Goal: Feedback & Contribution: Contribute content

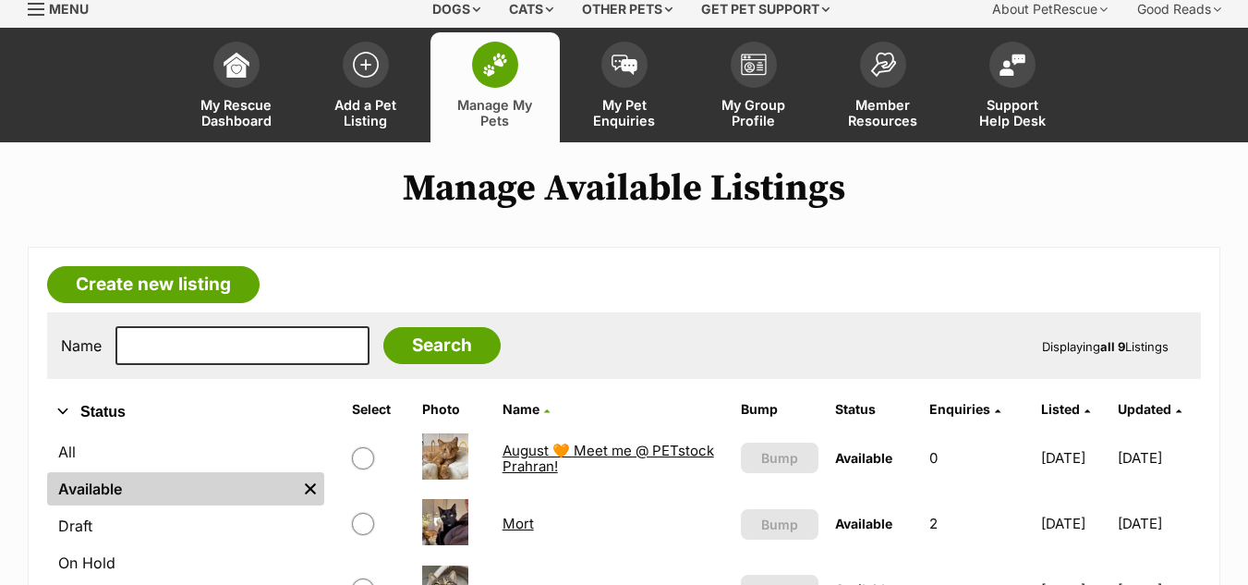
scroll to position [61, 0]
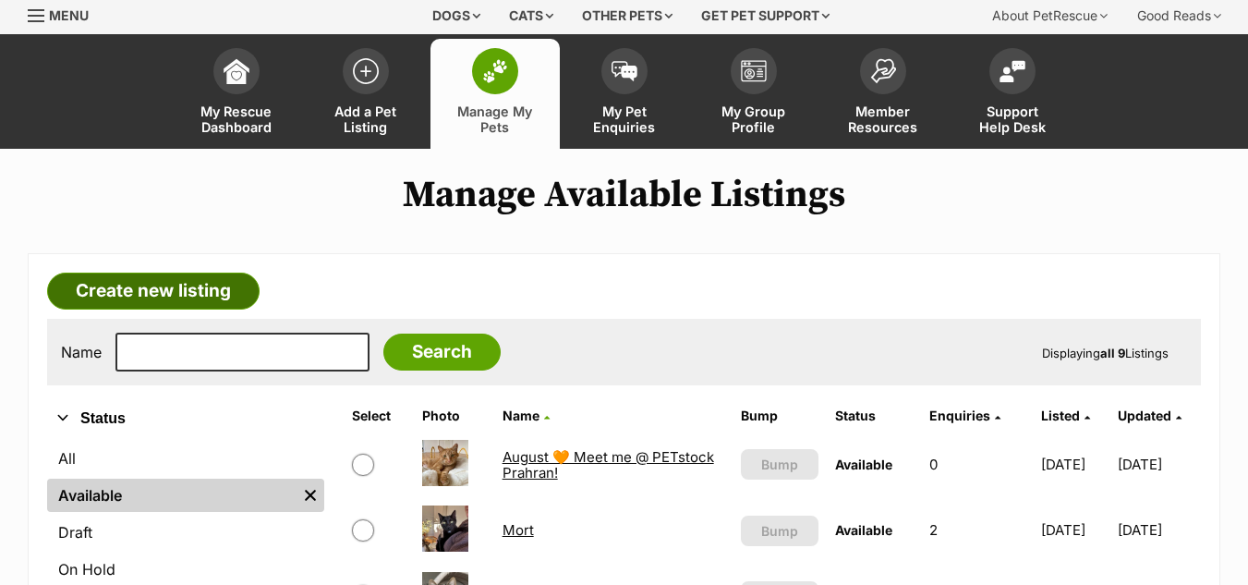
click at [214, 273] on link "Create new listing" at bounding box center [153, 291] width 212 height 37
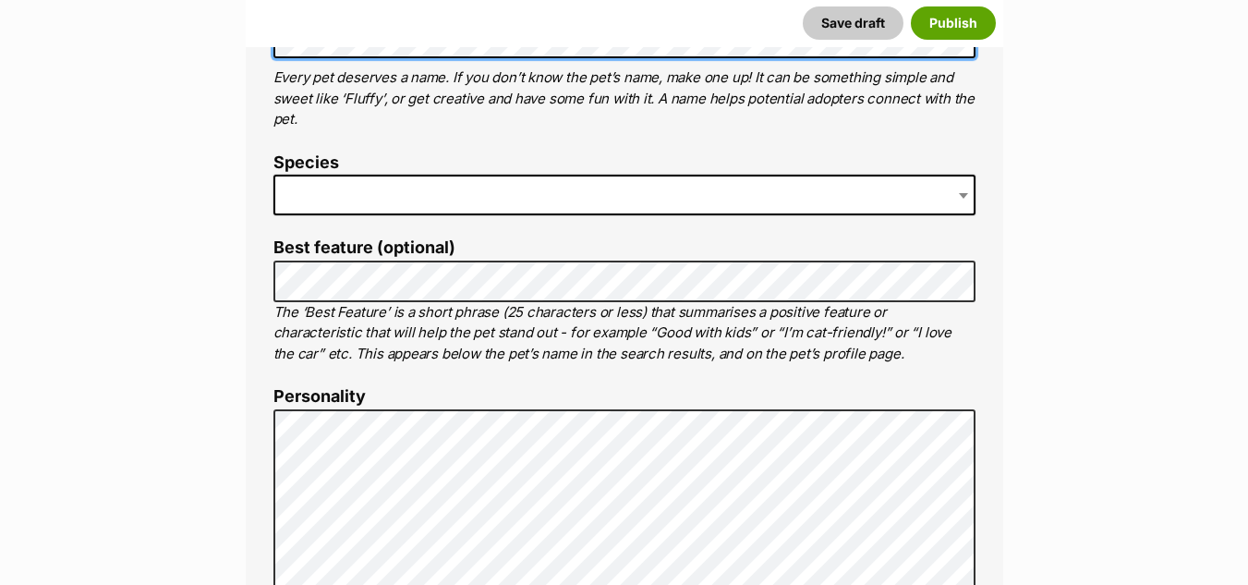
scroll to position [450, 0]
click at [446, 197] on span at bounding box center [624, 194] width 702 height 41
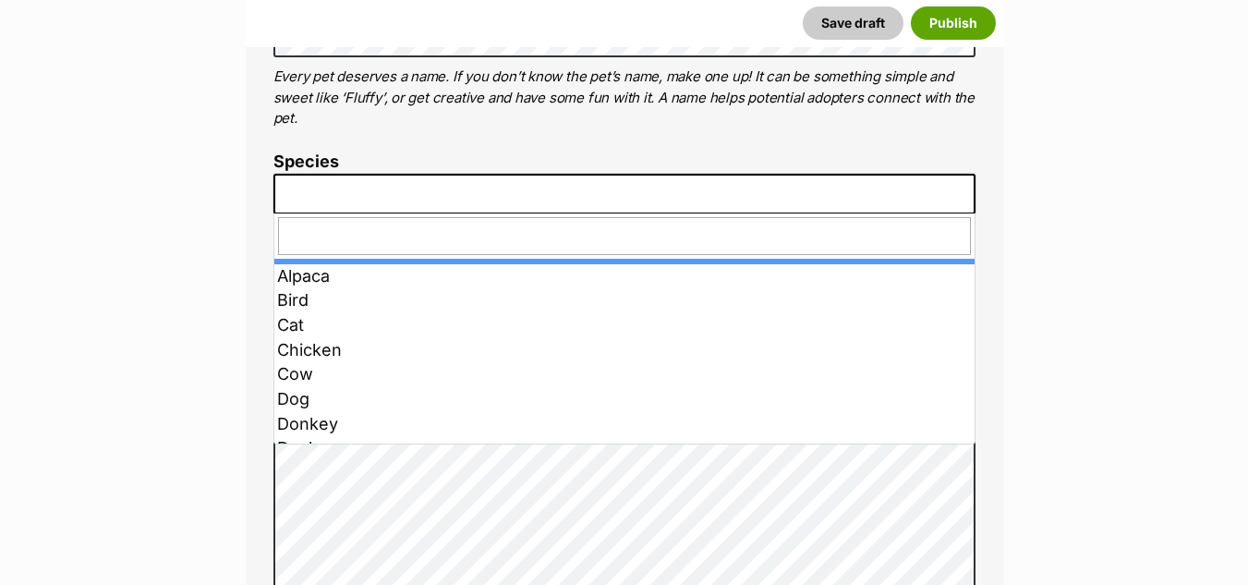
type input "c"
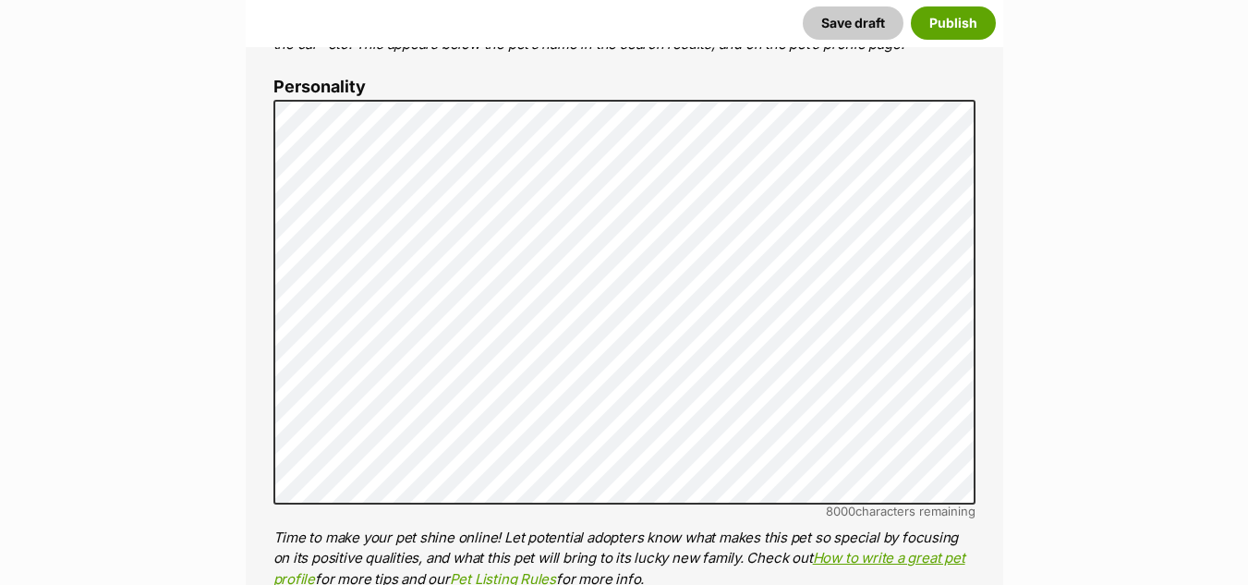
scroll to position [759, 0]
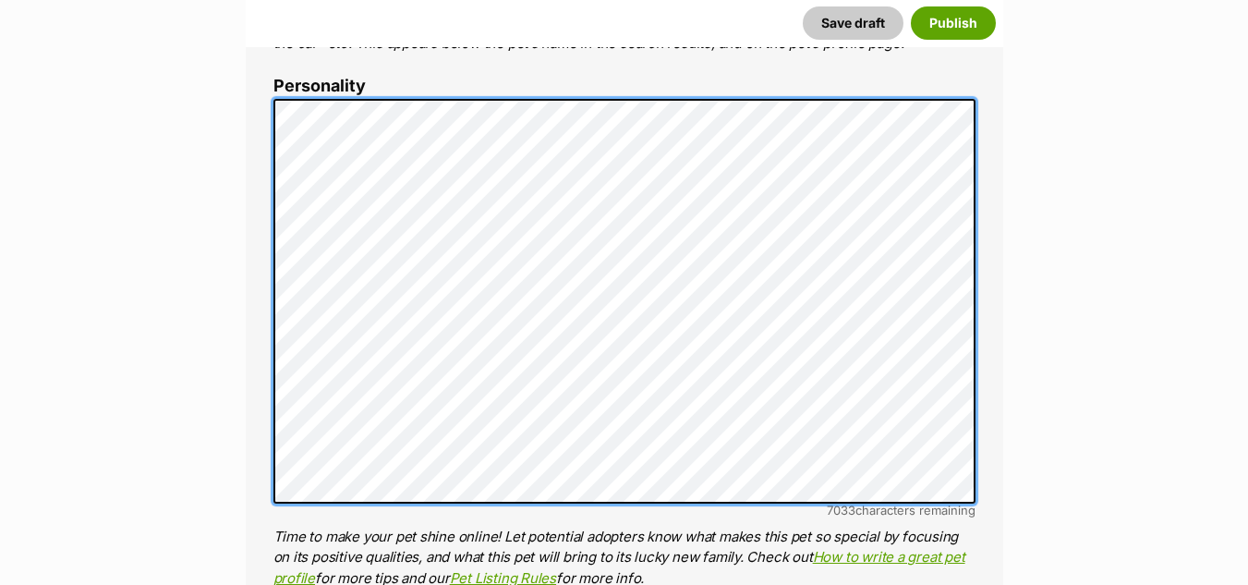
click at [271, 221] on div "About This Pet Name Henlo there, it looks like you might be using the pet name …" at bounding box center [625, 383] width 758 height 1547
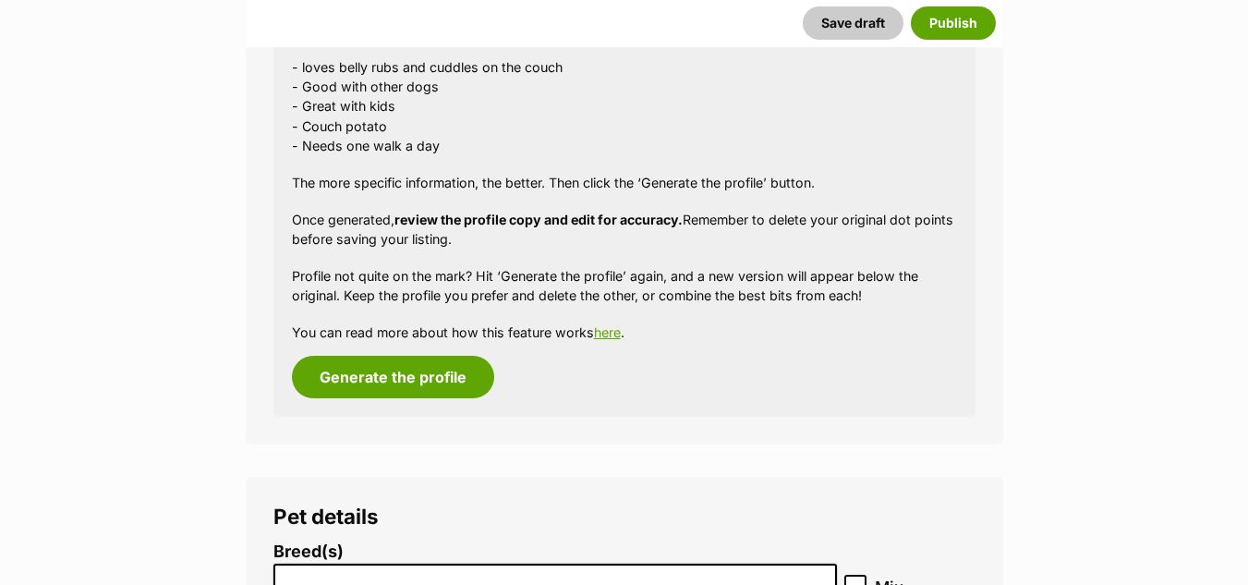
scroll to position [1473, 0]
drag, startPoint x: 407, startPoint y: 375, endPoint x: 433, endPoint y: 383, distance: 27.2
click at [433, 383] on button "Generate the profile" at bounding box center [393, 376] width 202 height 42
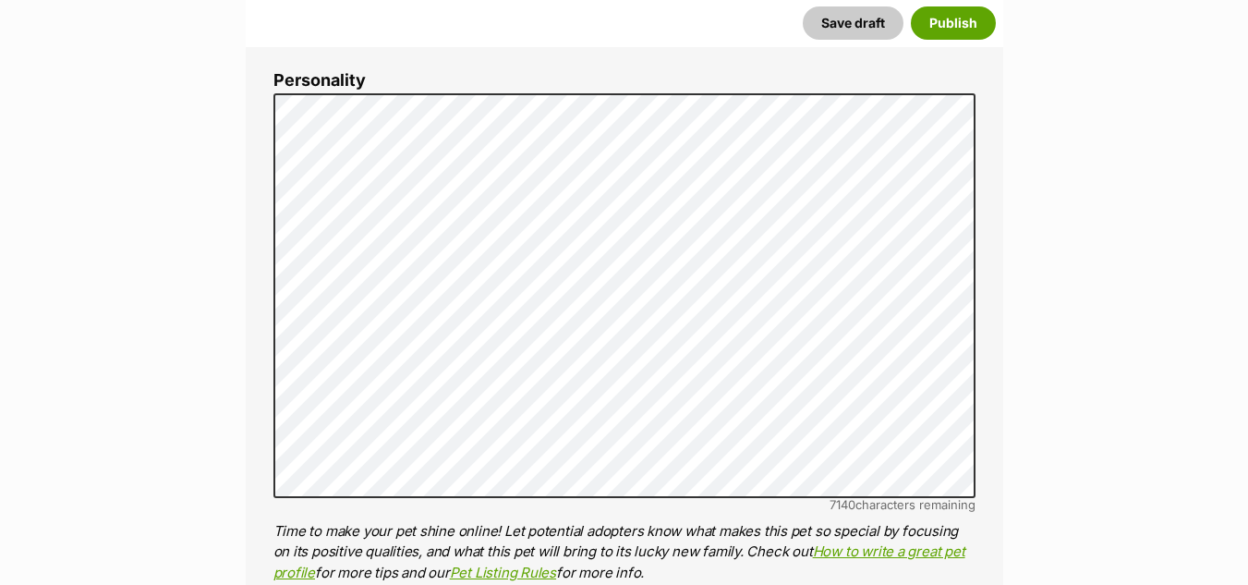
scroll to position [766, 0]
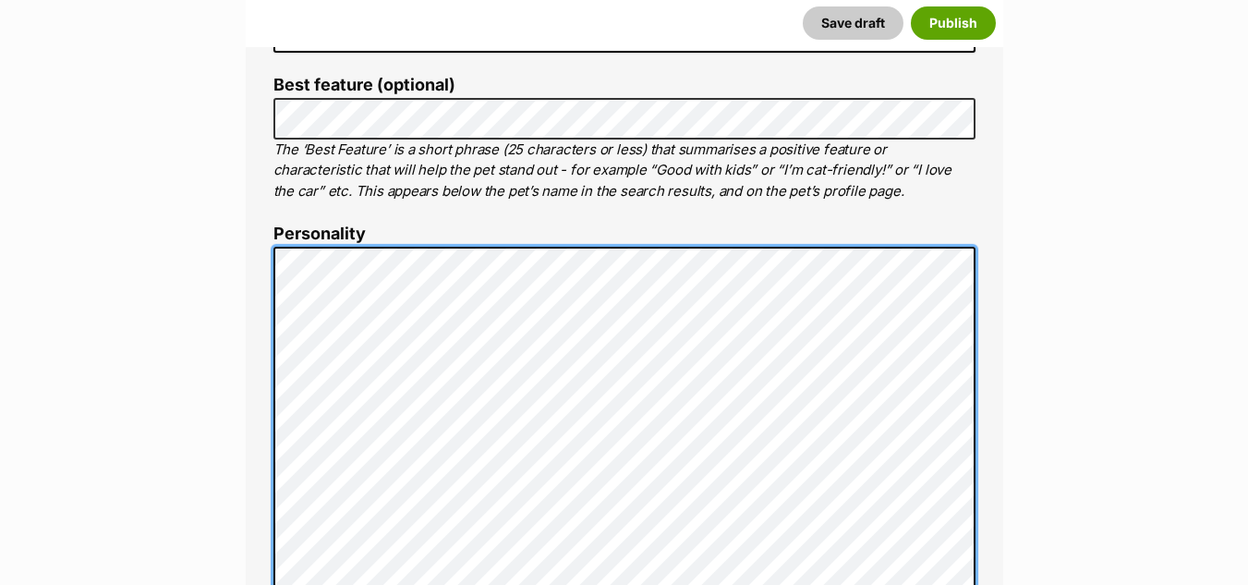
scroll to position [611, 0]
click at [268, 259] on div "About This Pet Name Henlo there, it looks like you might be using the pet name …" at bounding box center [625, 561] width 758 height 1605
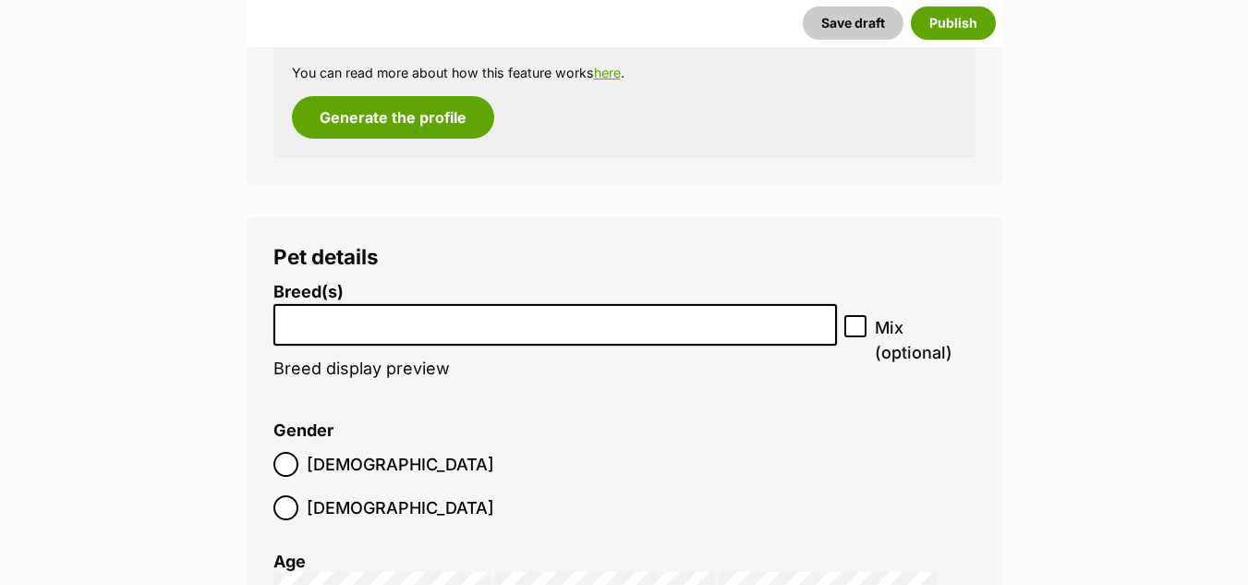
scroll to position [1900, 0]
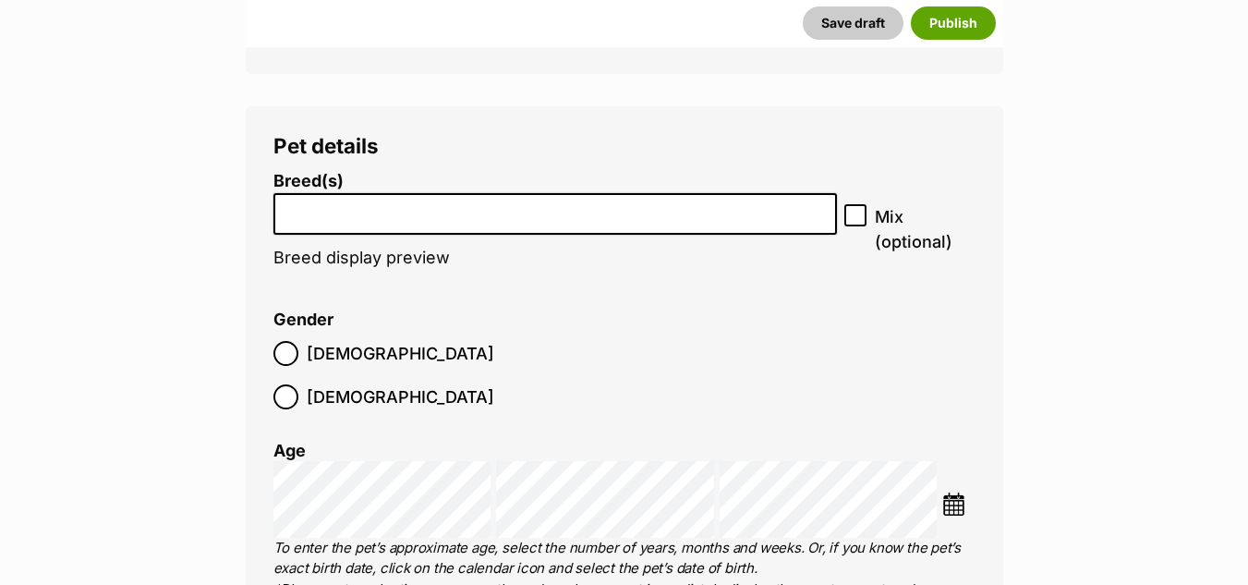
click at [403, 233] on li at bounding box center [556, 214] width 552 height 38
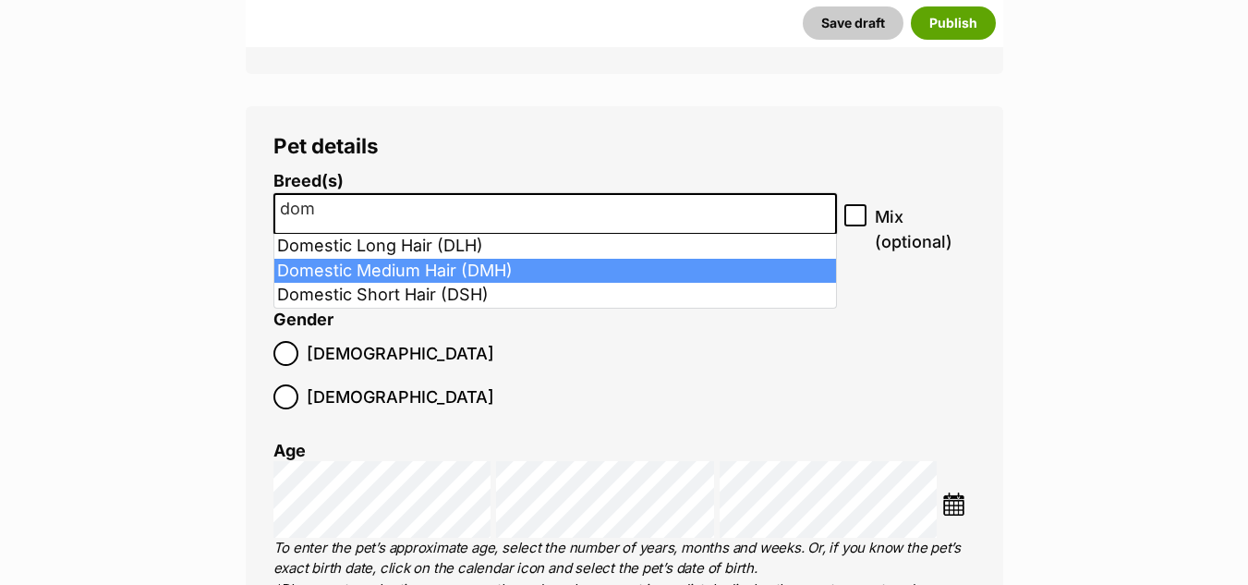
type input "dom"
select select "252101"
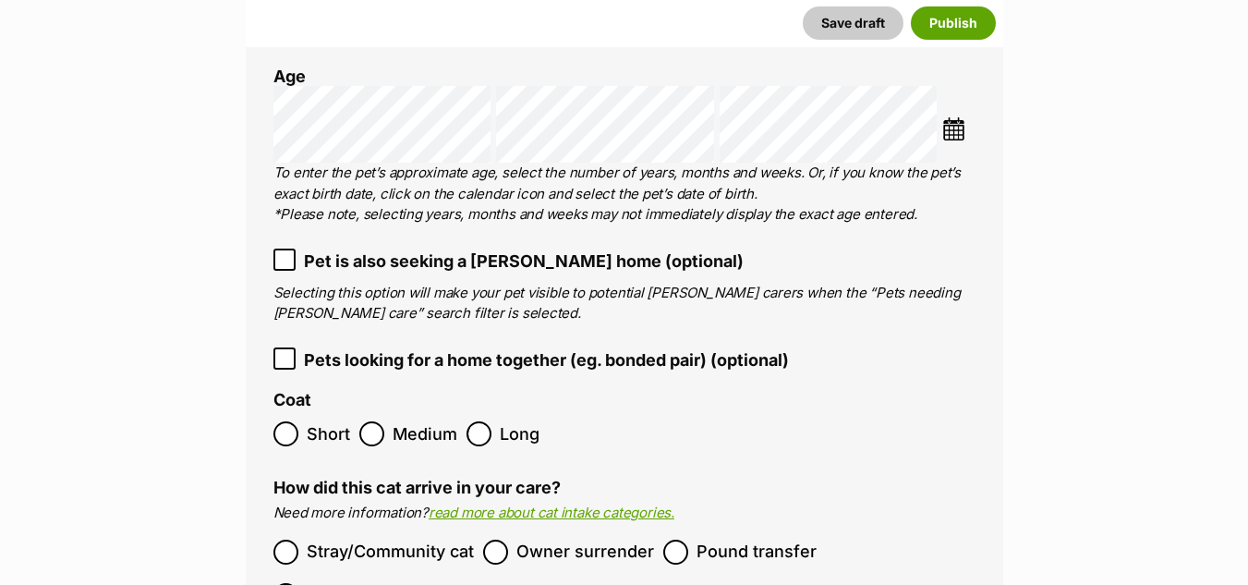
scroll to position [2298, 0]
click at [398, 420] on span "Medium" at bounding box center [425, 432] width 65 height 25
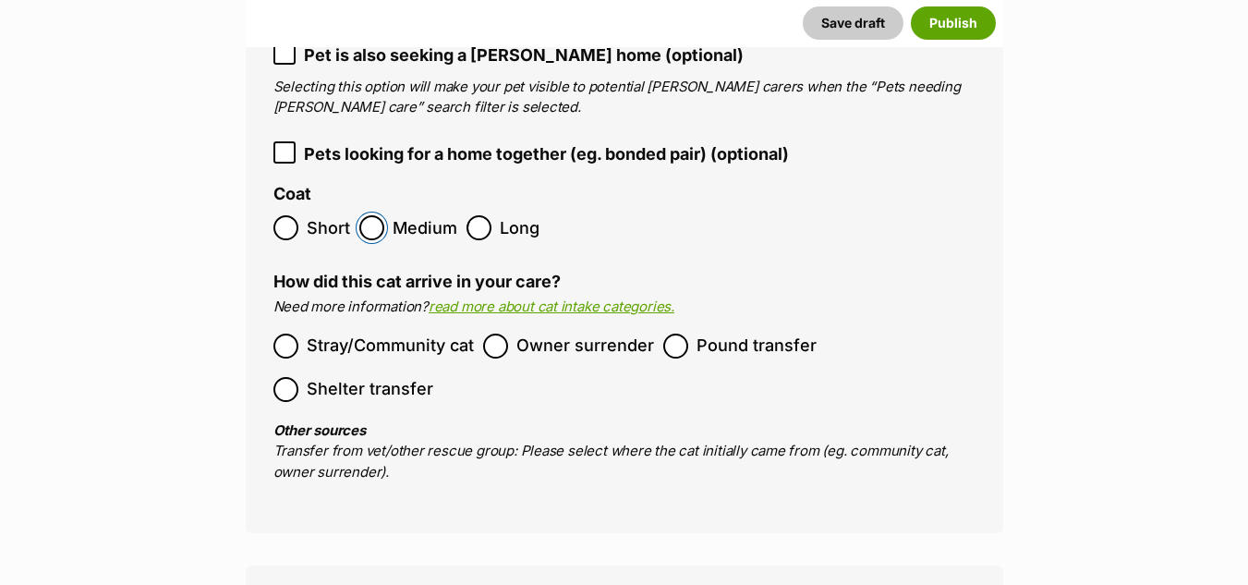
scroll to position [2564, 0]
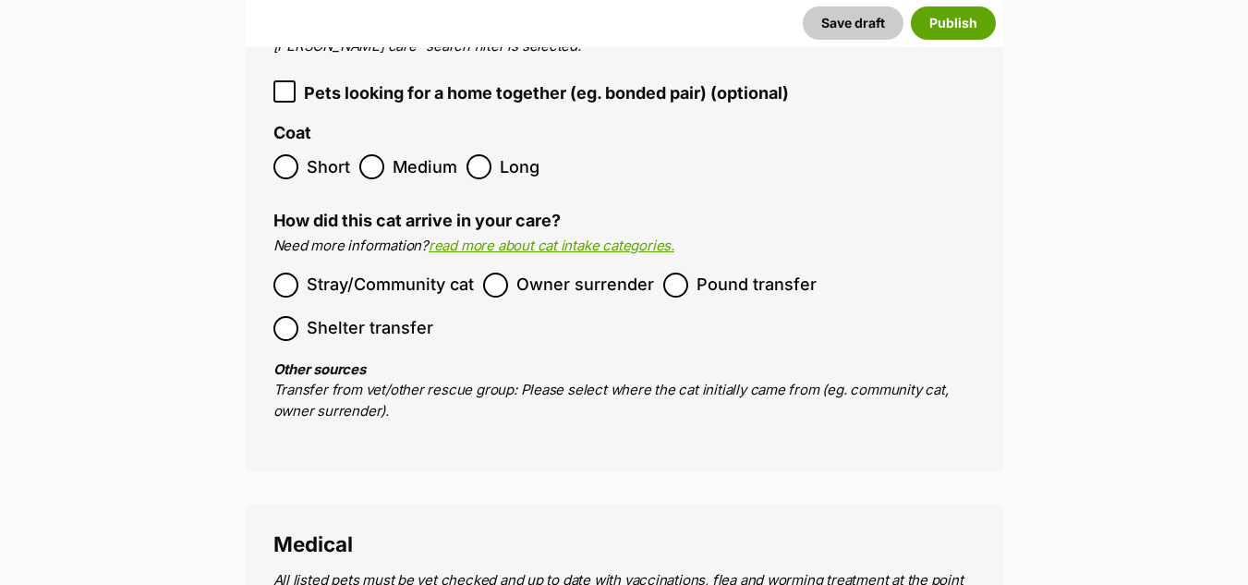
click at [713, 263] on ol "Stray/Community cat Owner surrender Pound transfer Shelter transfer" at bounding box center [624, 306] width 702 height 87
click at [715, 273] on span "Pound transfer" at bounding box center [757, 285] width 120 height 25
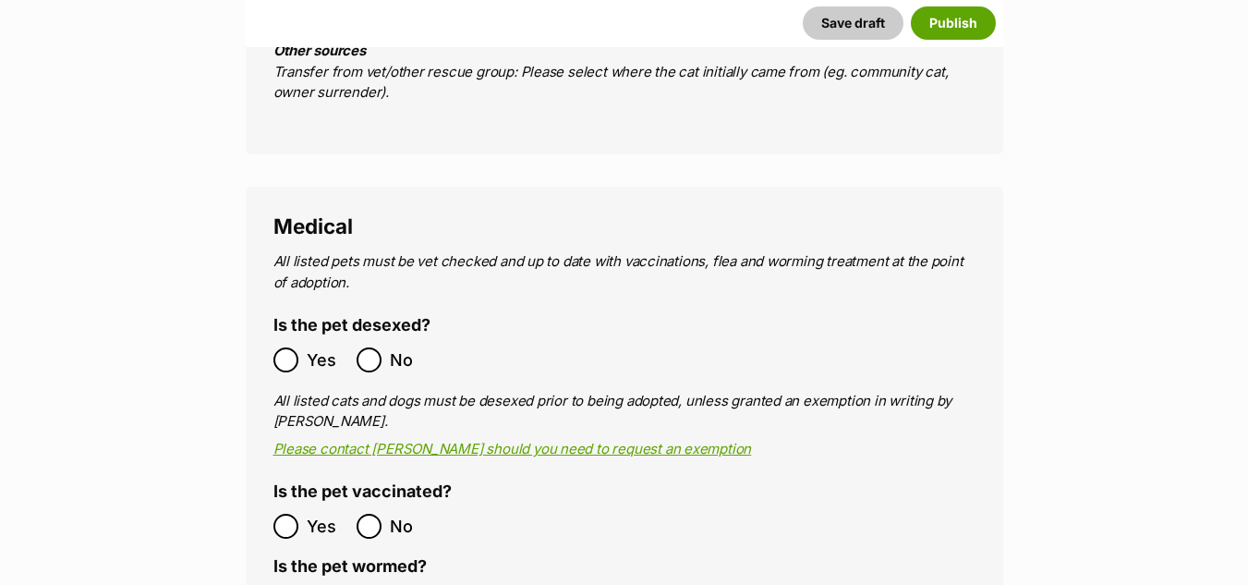
scroll to position [2962, 0]
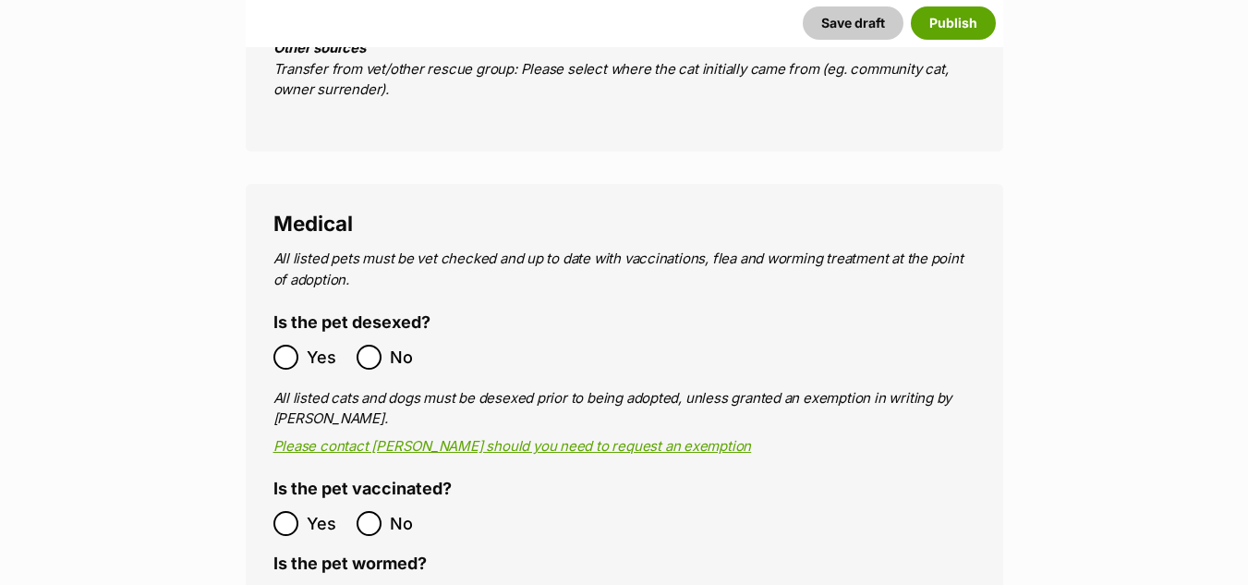
click at [280, 335] on ol "Yes No" at bounding box center [448, 356] width 351 height 43
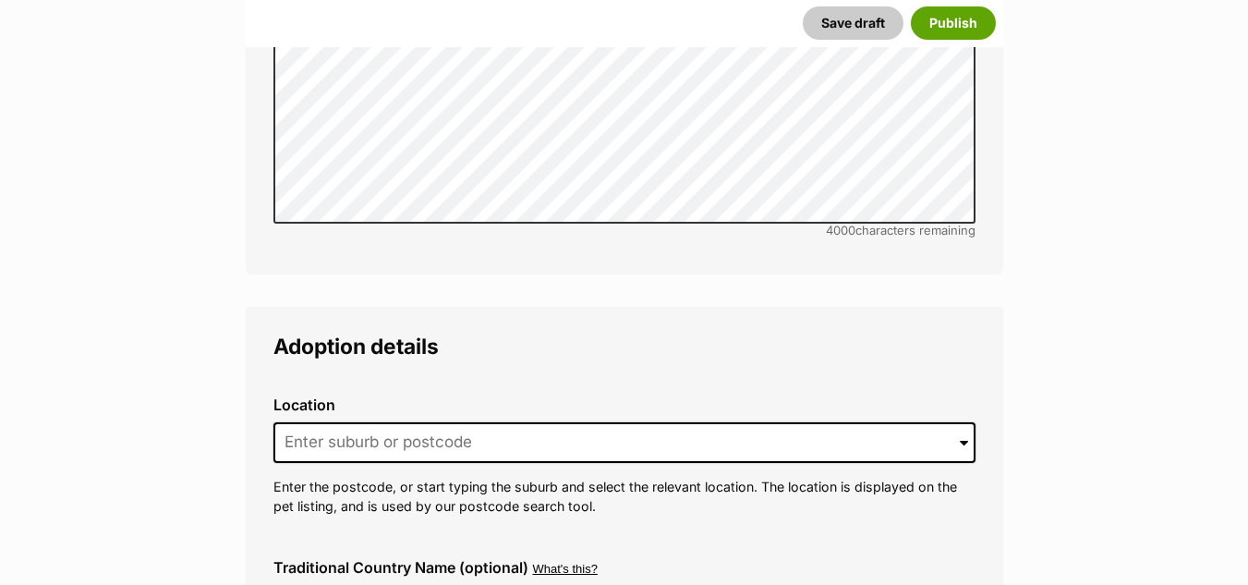
scroll to position [3992, 0]
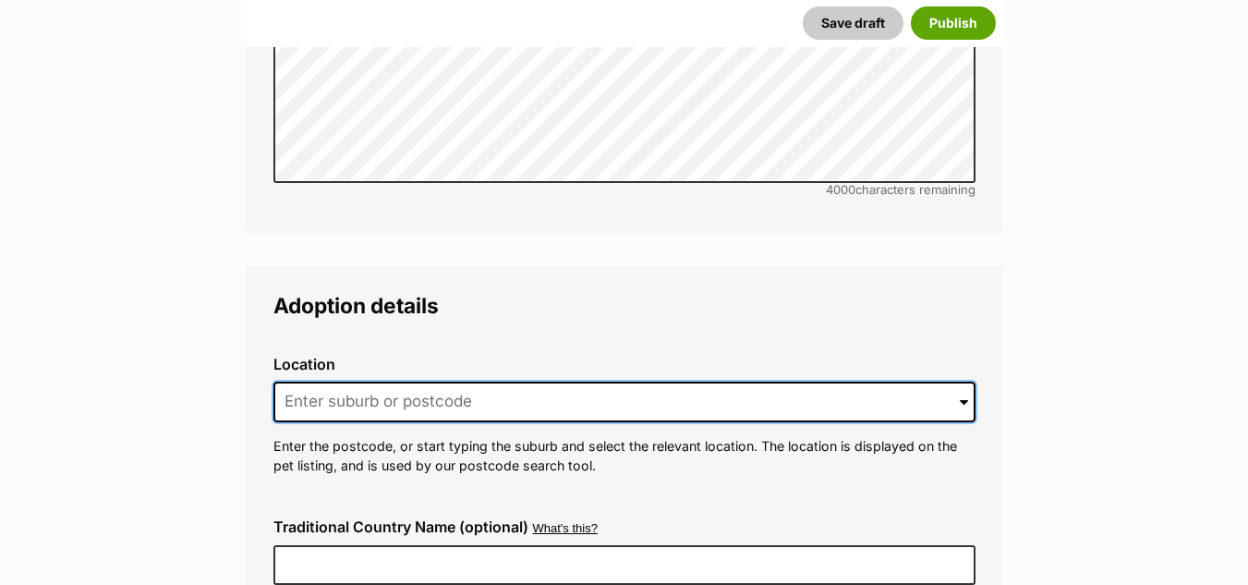
click at [489, 382] on input at bounding box center [624, 402] width 702 height 41
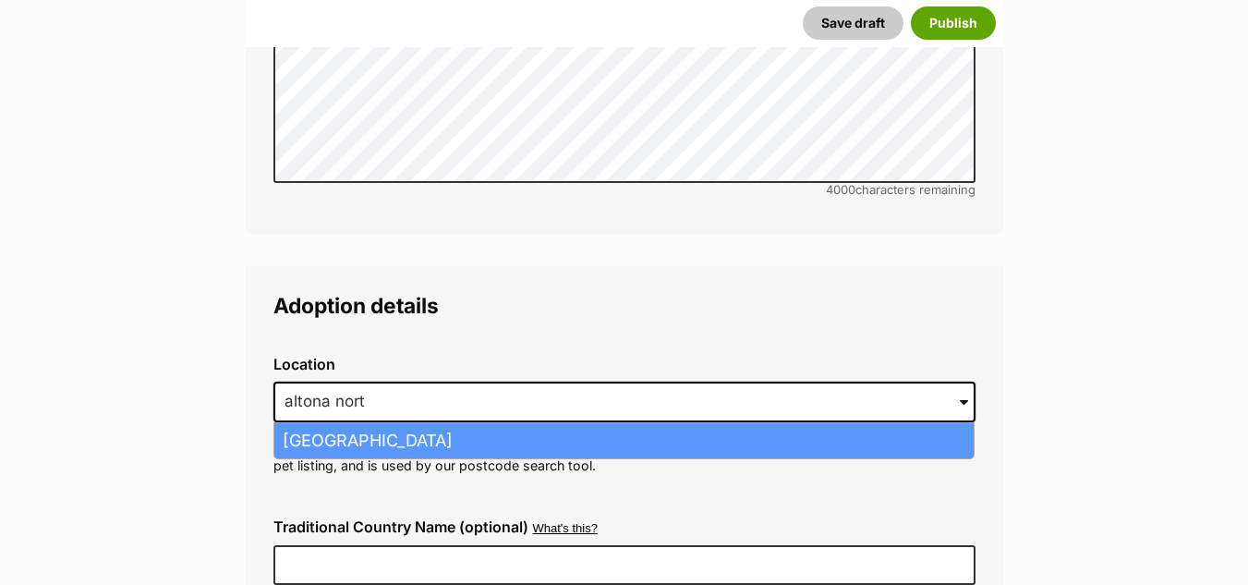
click at [483, 423] on li "Altona North, Victoria, 3025" at bounding box center [623, 441] width 699 height 36
type input "Altona North, Victoria, 3025"
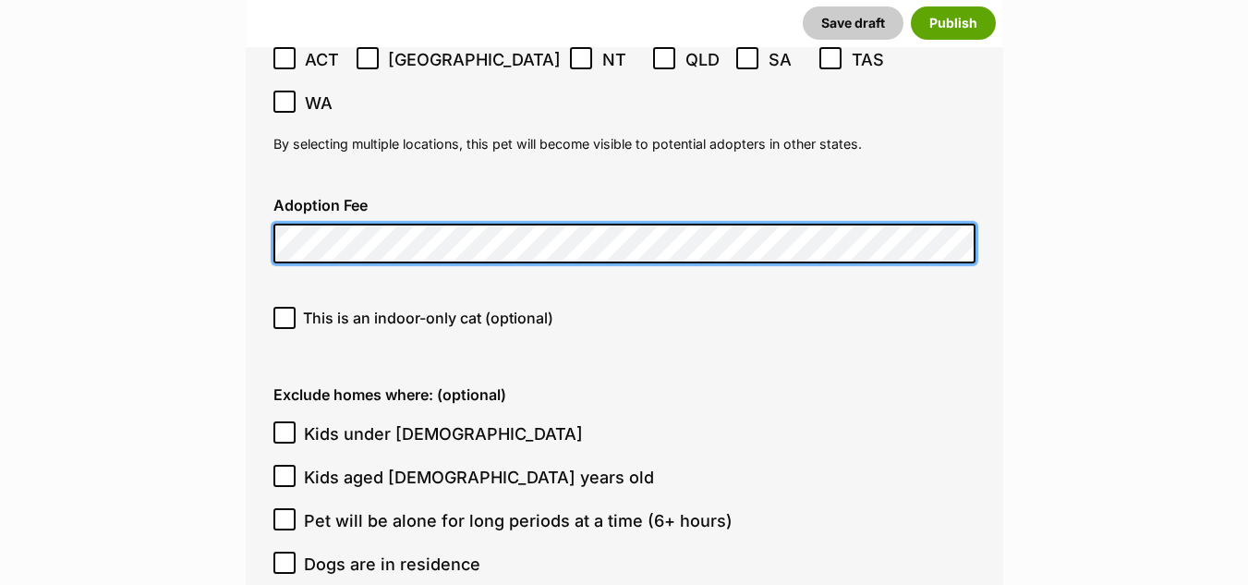
scroll to position [4687, 0]
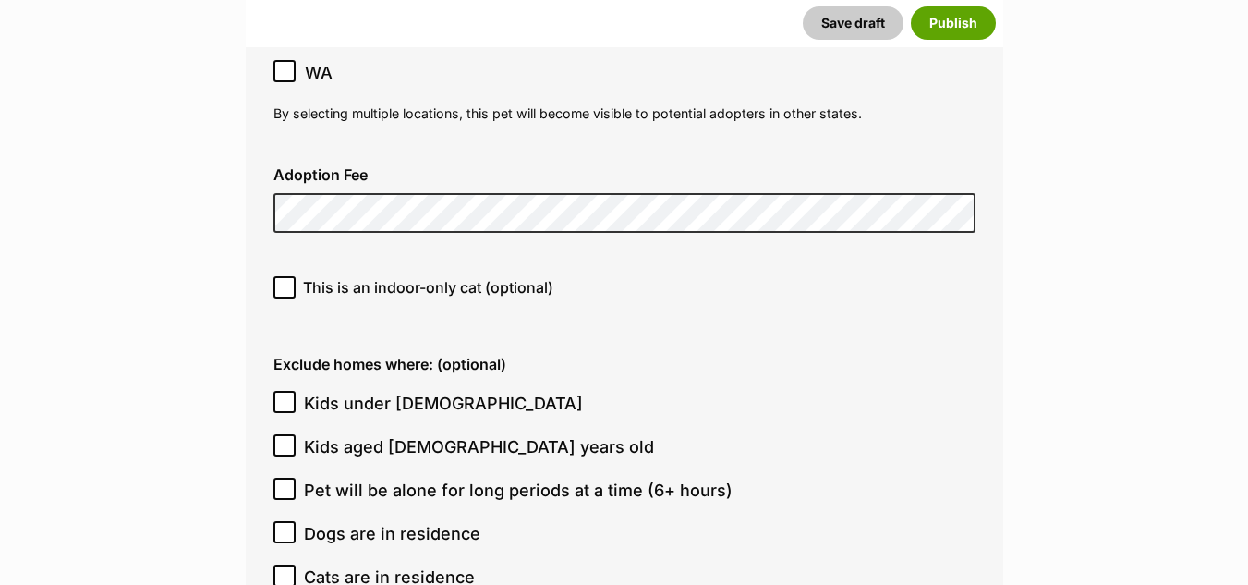
click at [449, 276] on span "This is an indoor-only cat (optional)" at bounding box center [428, 287] width 250 height 22
click at [296, 276] on input "This is an indoor-only cat (optional)" at bounding box center [284, 287] width 22 height 22
checkbox input "true"
click at [397, 391] on span "Kids under 5 years old" at bounding box center [443, 403] width 279 height 25
click at [296, 391] on input "Kids under 5 years old" at bounding box center [284, 402] width 22 height 22
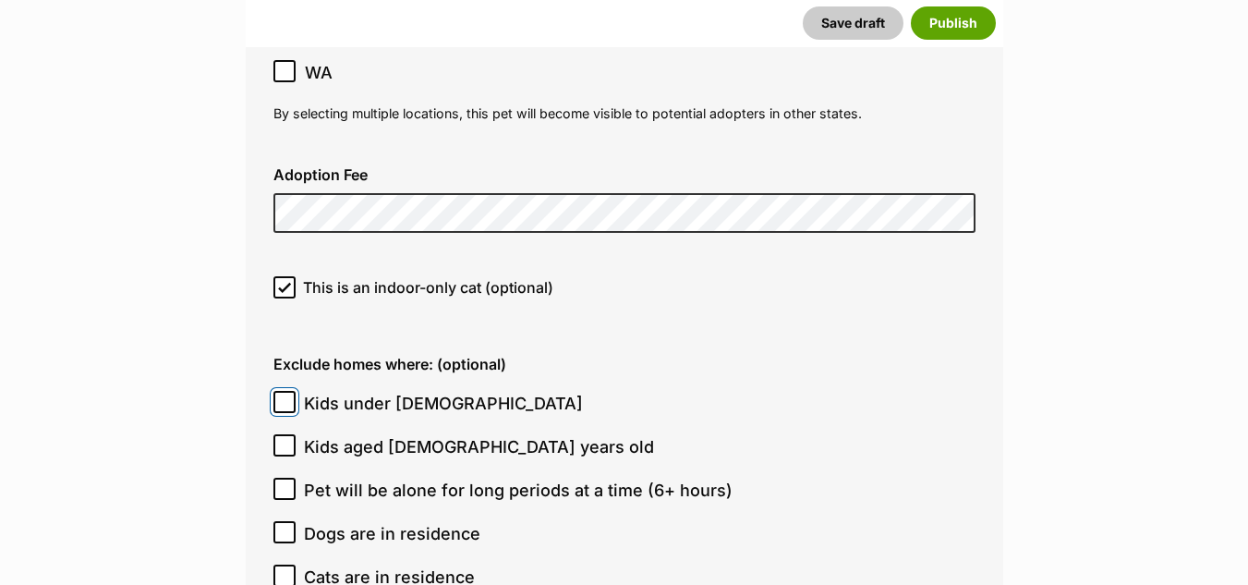
checkbox input "true"
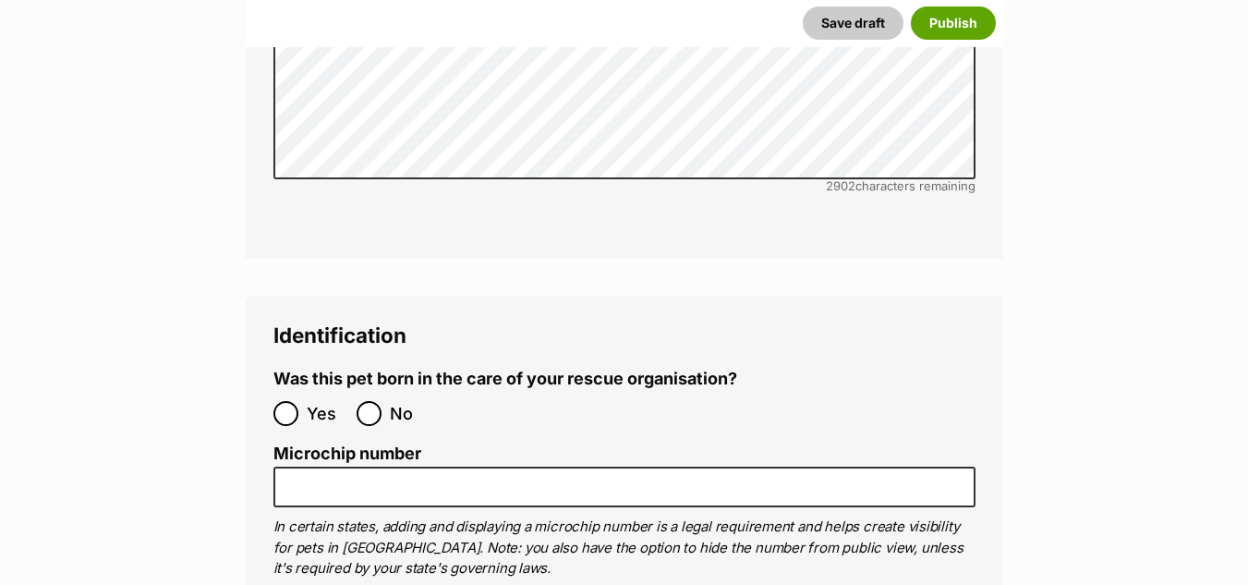
scroll to position [5866, 0]
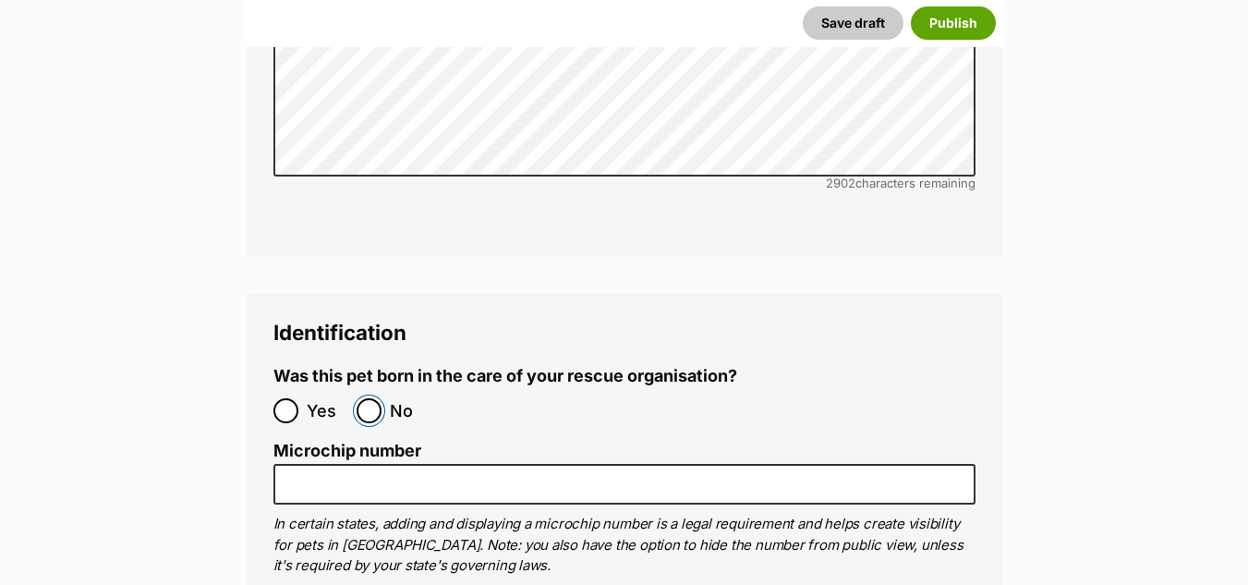
click at [378, 398] on input "No" at bounding box center [369, 410] width 25 height 25
radio input "true"
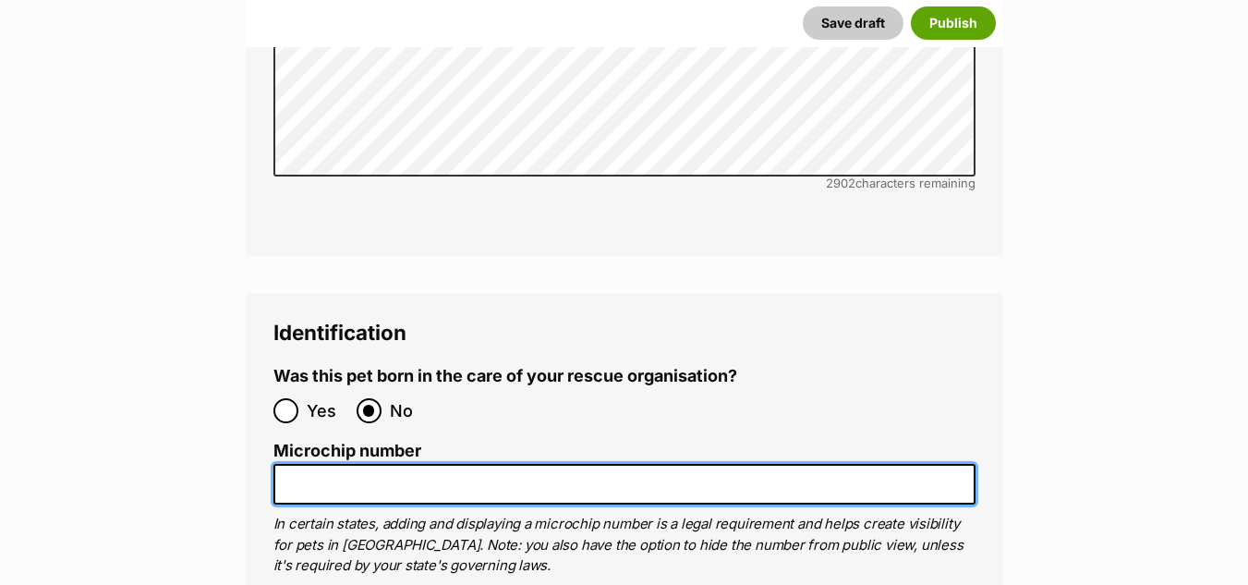
click at [391, 464] on input "Microchip number" at bounding box center [624, 485] width 702 height 42
paste input "900139000056531"
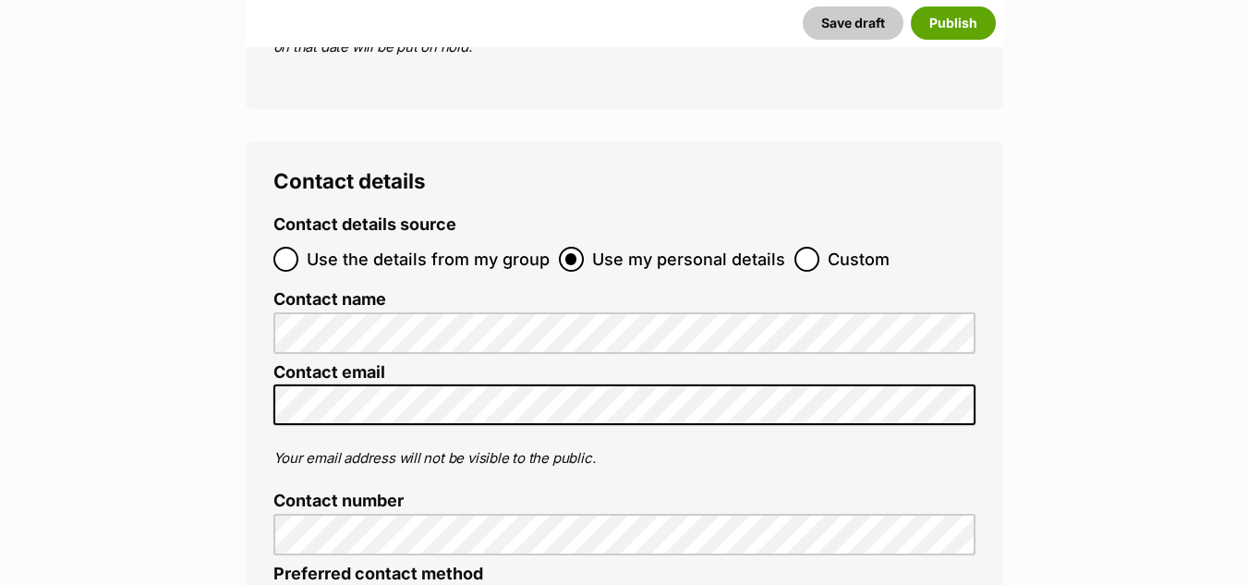
scroll to position [6952, 0]
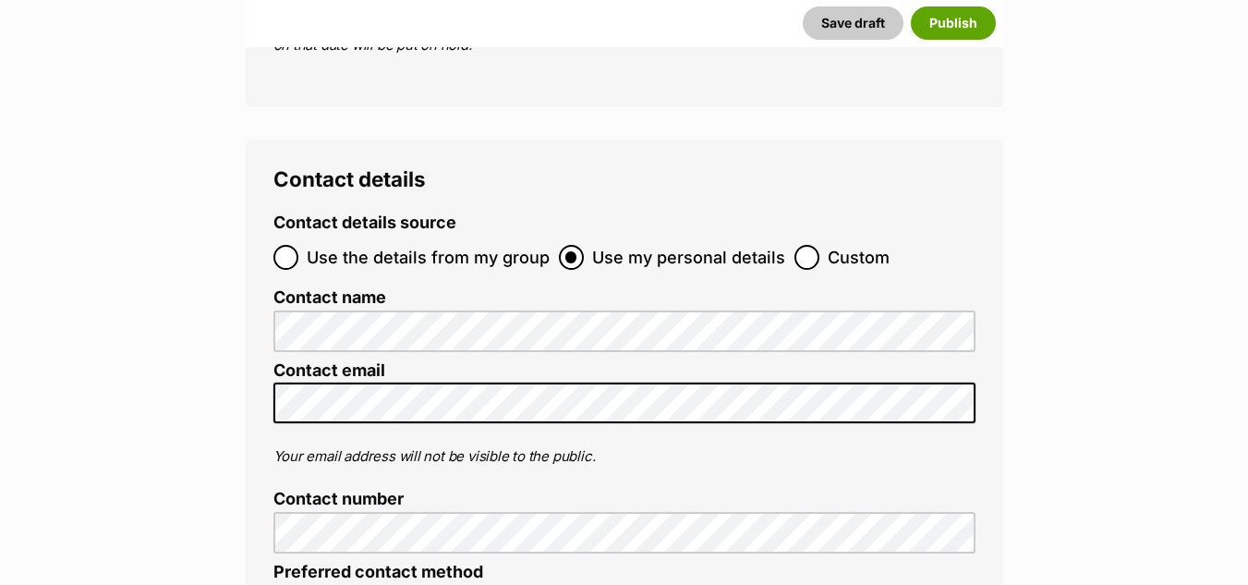
type input "900139000056531"
radio input "true"
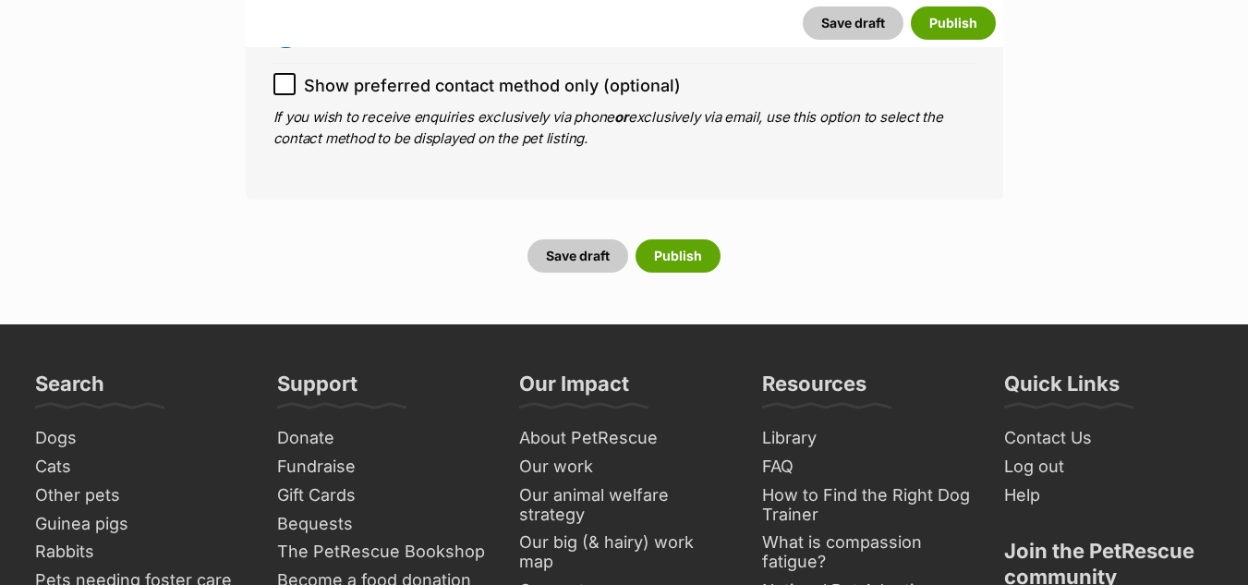
scroll to position [7530, 0]
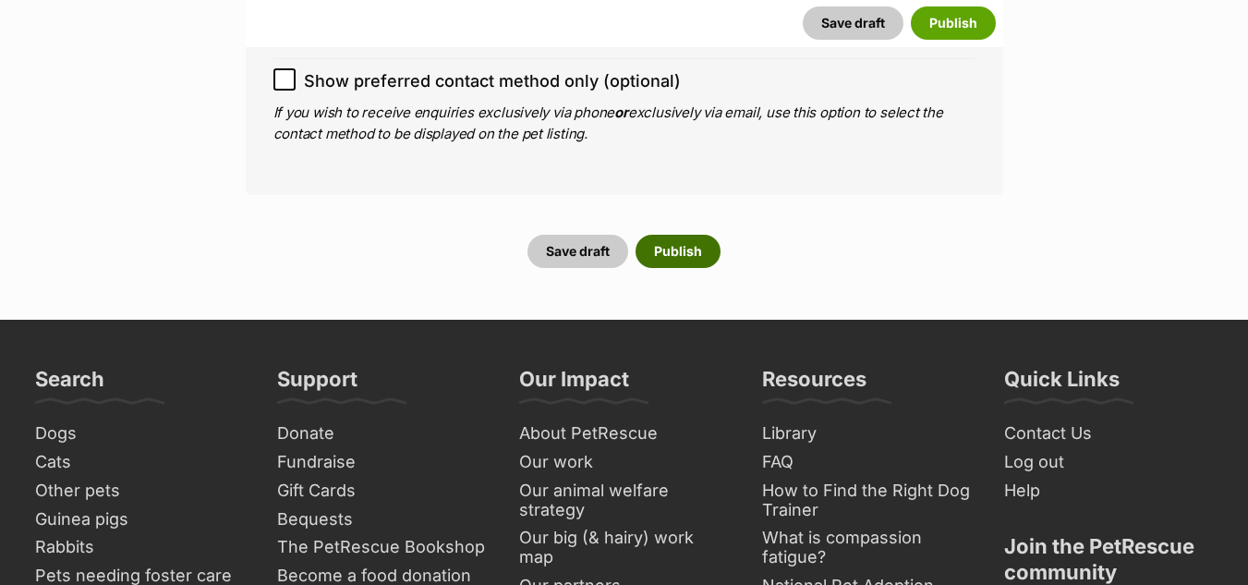
click at [693, 235] on button "Publish" at bounding box center [678, 251] width 85 height 33
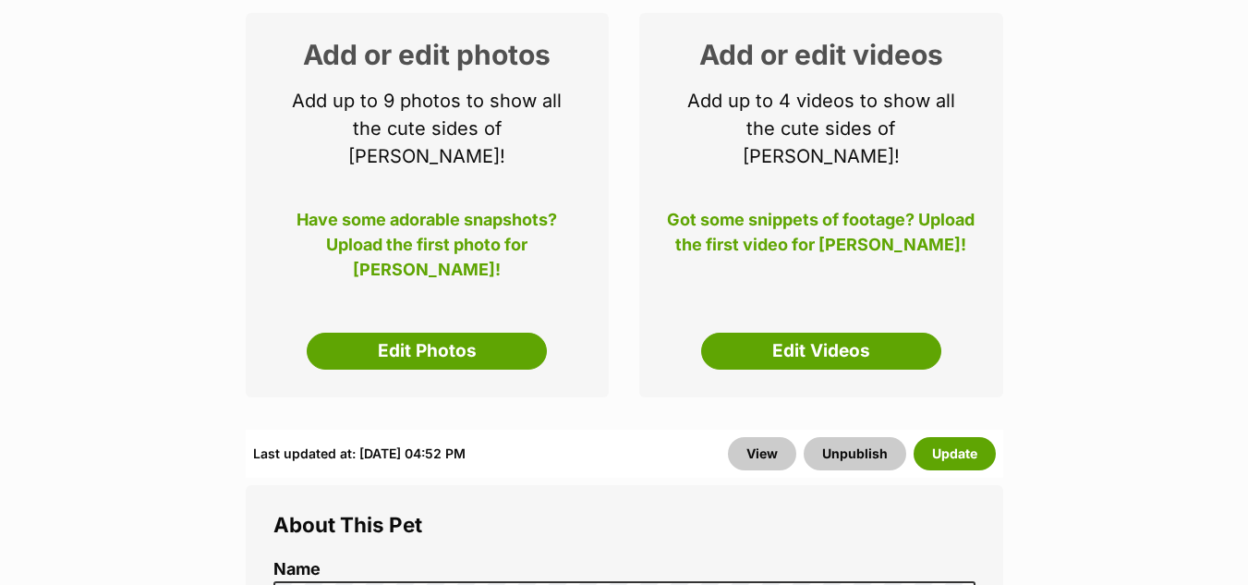
scroll to position [318, 0]
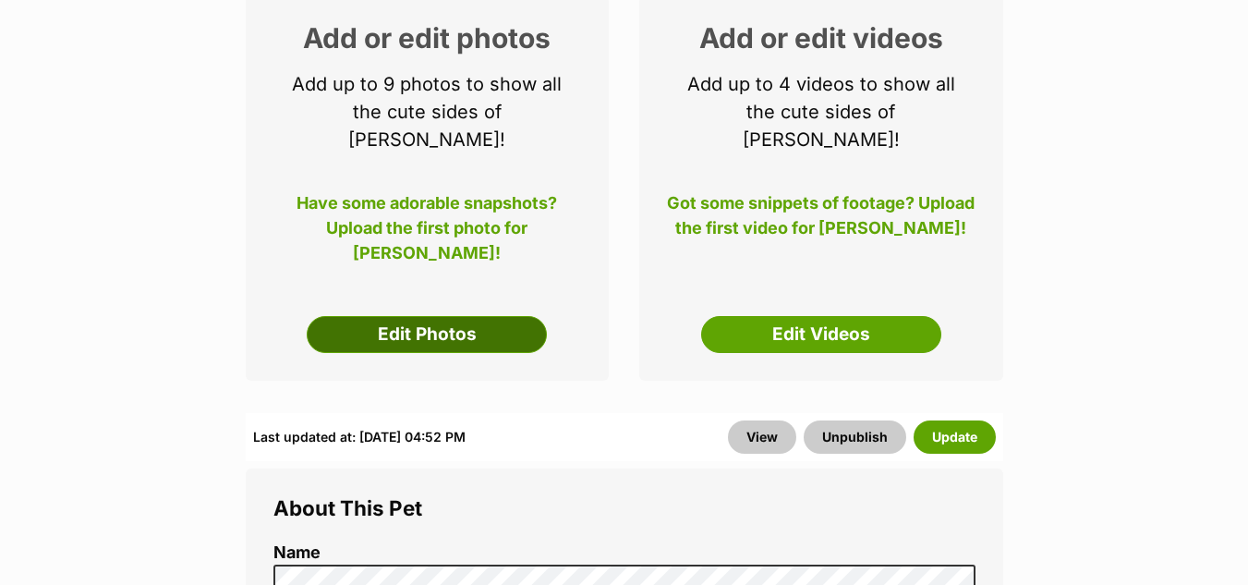
click at [424, 316] on link "Edit Photos" at bounding box center [427, 334] width 240 height 37
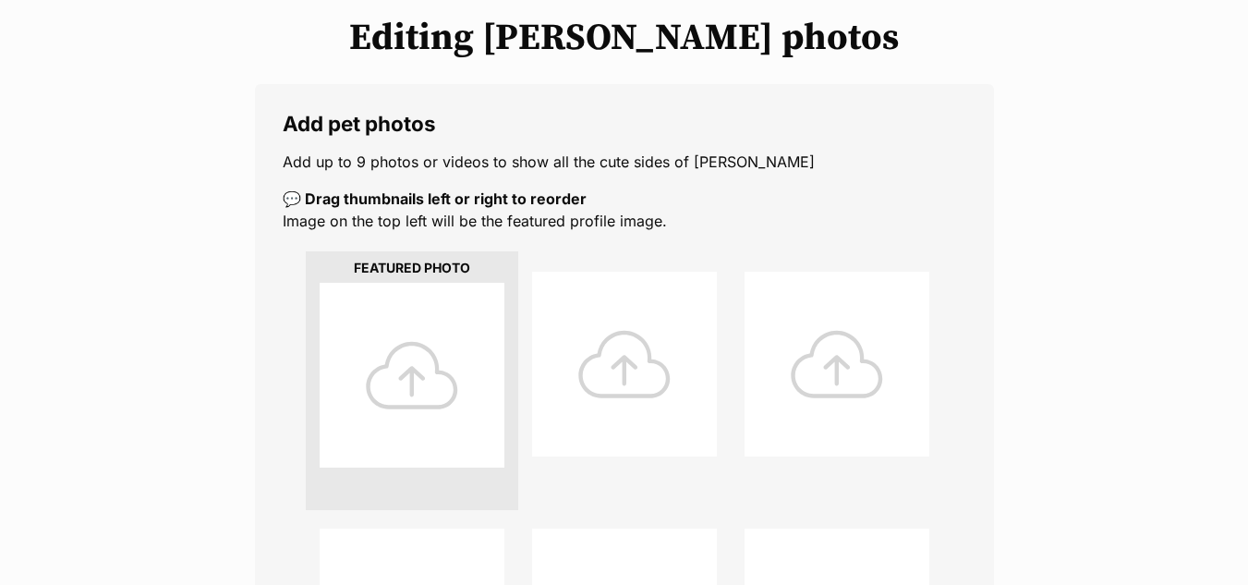
scroll to position [231, 0]
click at [395, 371] on div at bounding box center [412, 374] width 185 height 185
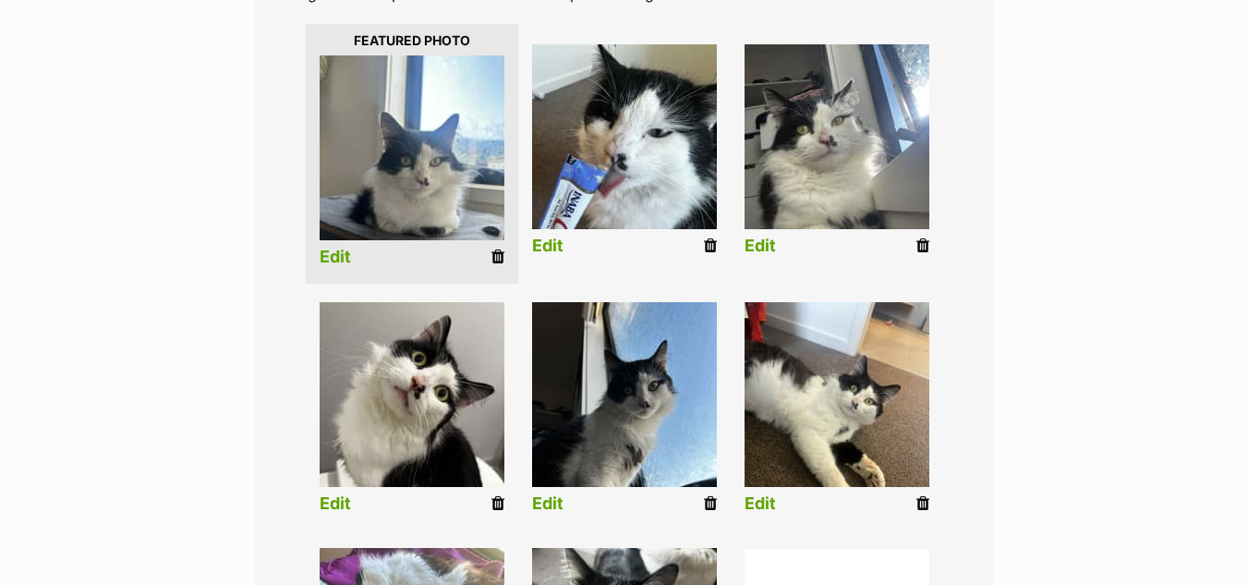
scroll to position [458, 0]
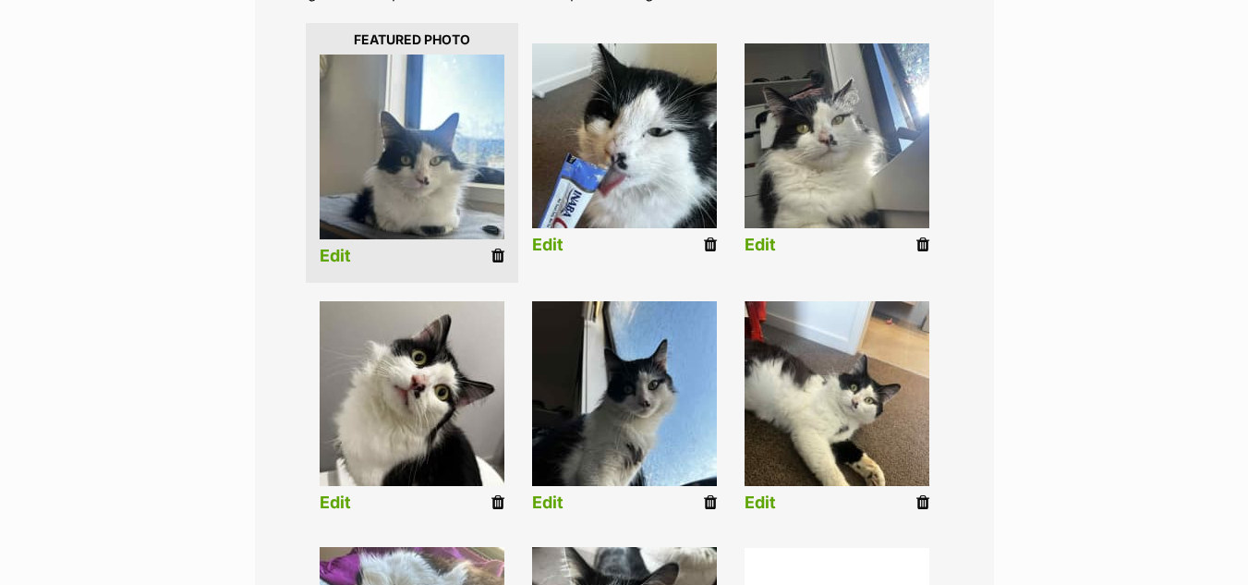
click at [335, 257] on link "Edit" at bounding box center [335, 256] width 31 height 19
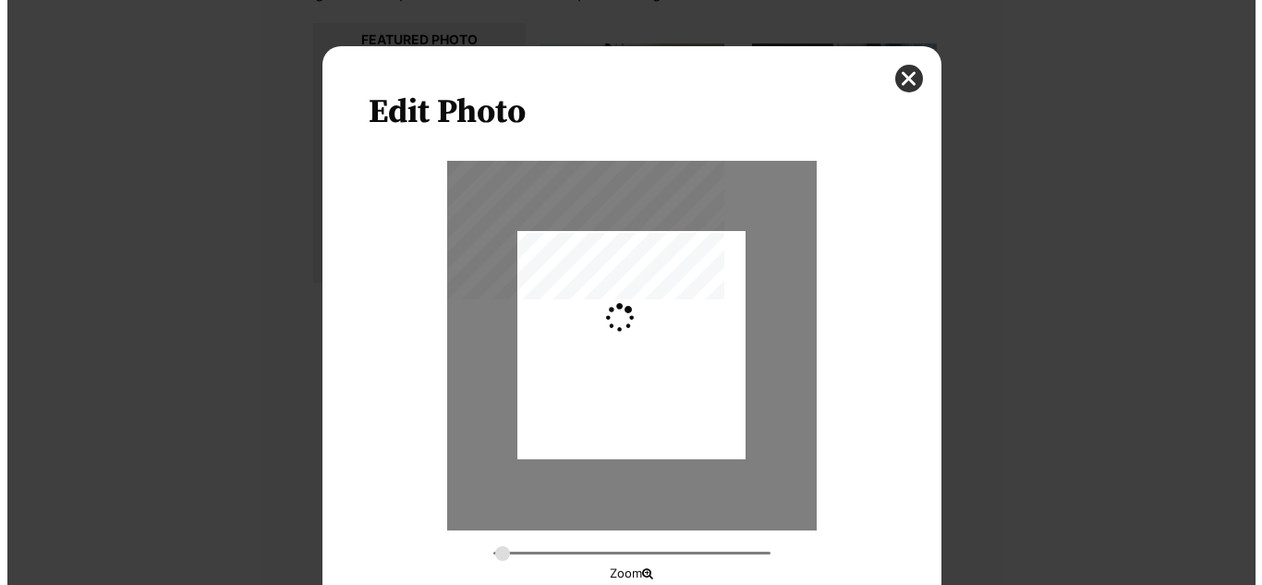
scroll to position [0, 0]
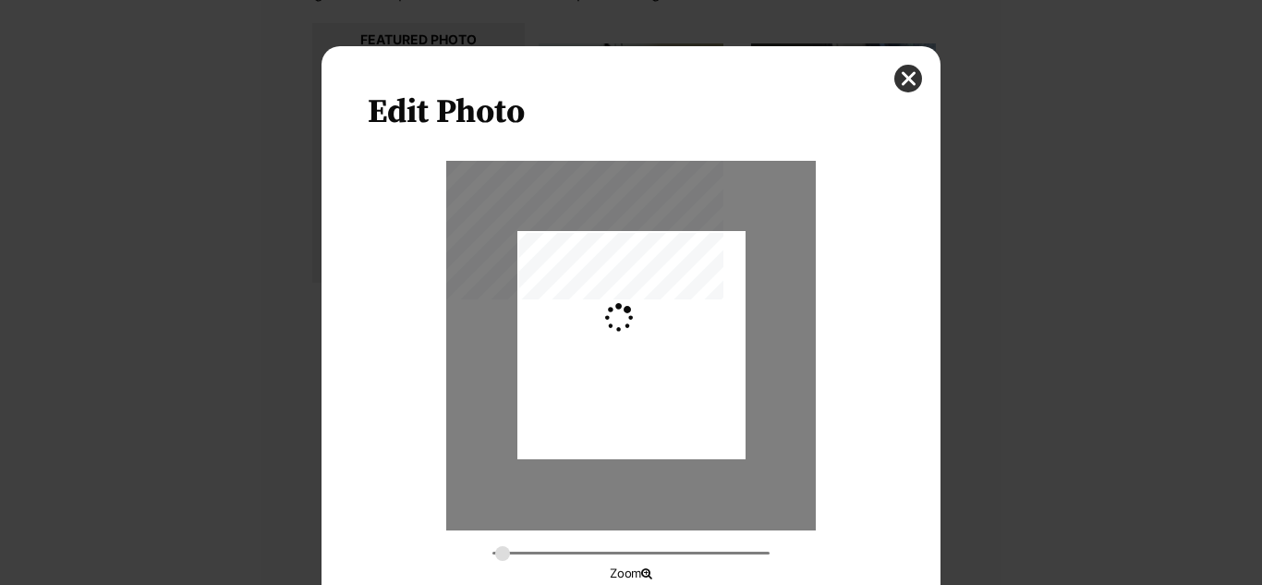
type input "0.2744"
click at [656, 376] on div "Dialog Window - Close (Press escape to close)" at bounding box center [631, 344] width 228 height 304
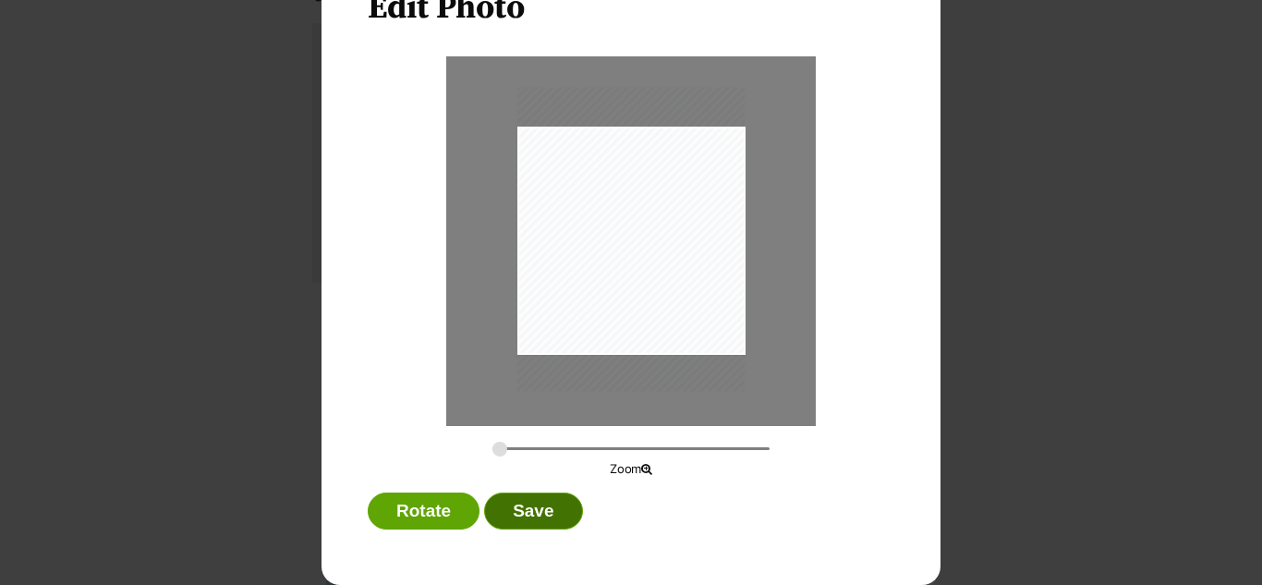
click at [510, 503] on button "Save" at bounding box center [533, 510] width 98 height 37
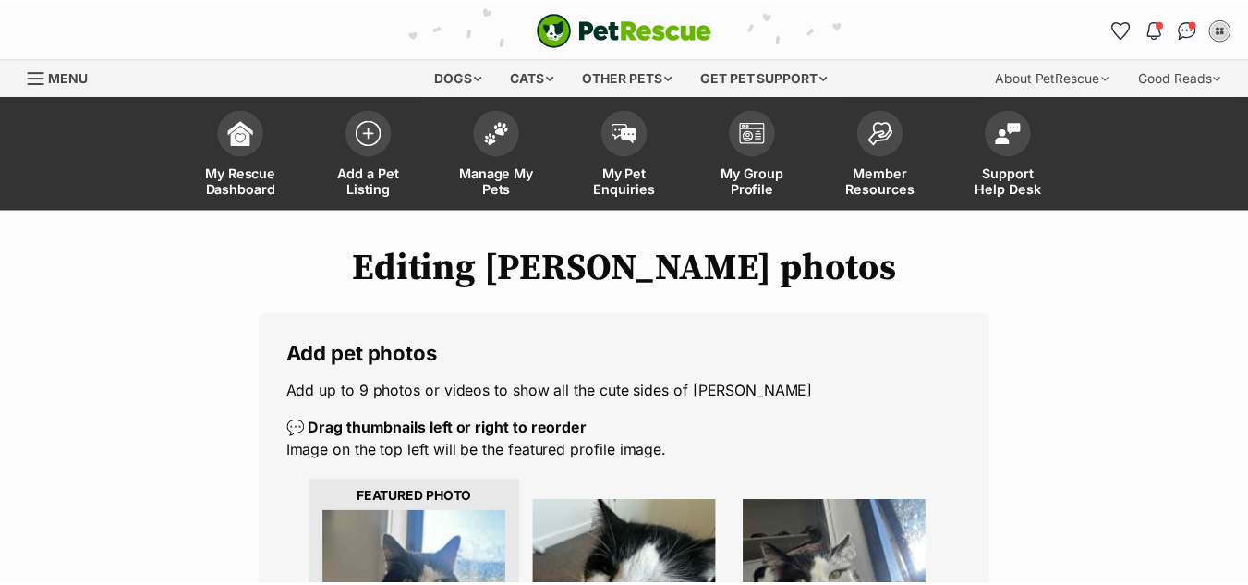
scroll to position [458, 0]
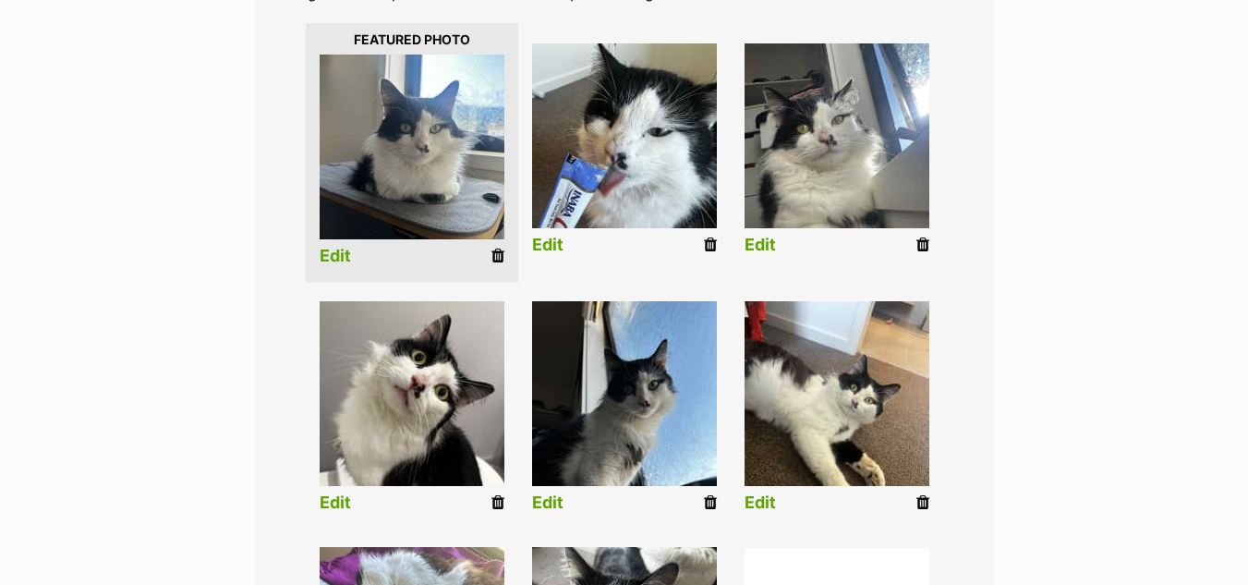
click at [550, 242] on link "Edit" at bounding box center [547, 245] width 31 height 19
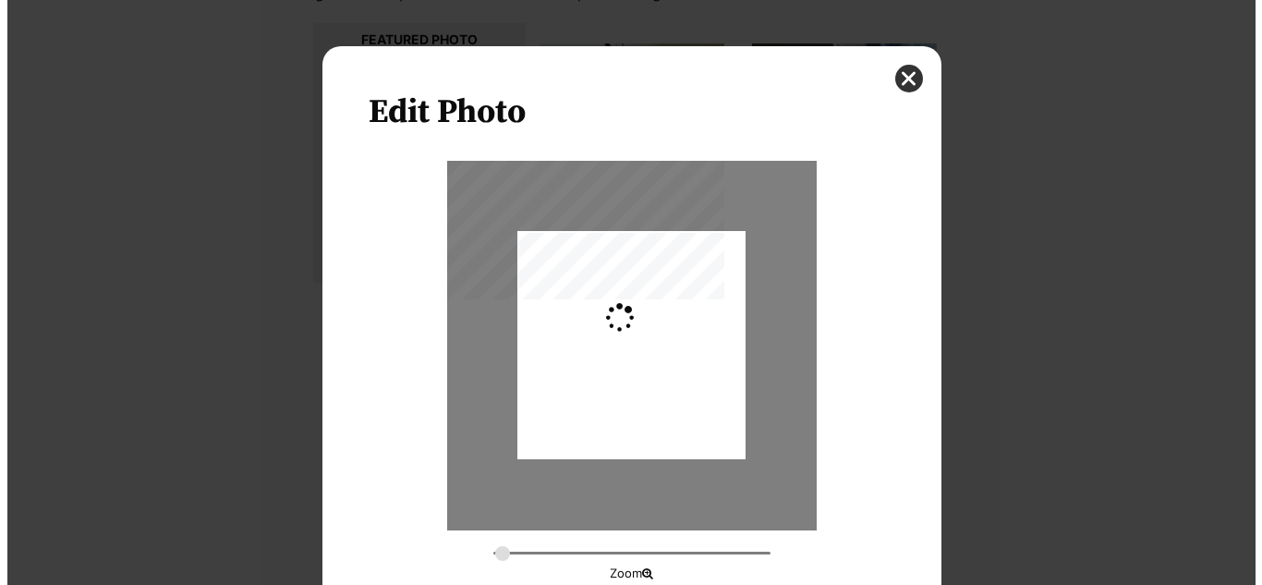
scroll to position [0, 0]
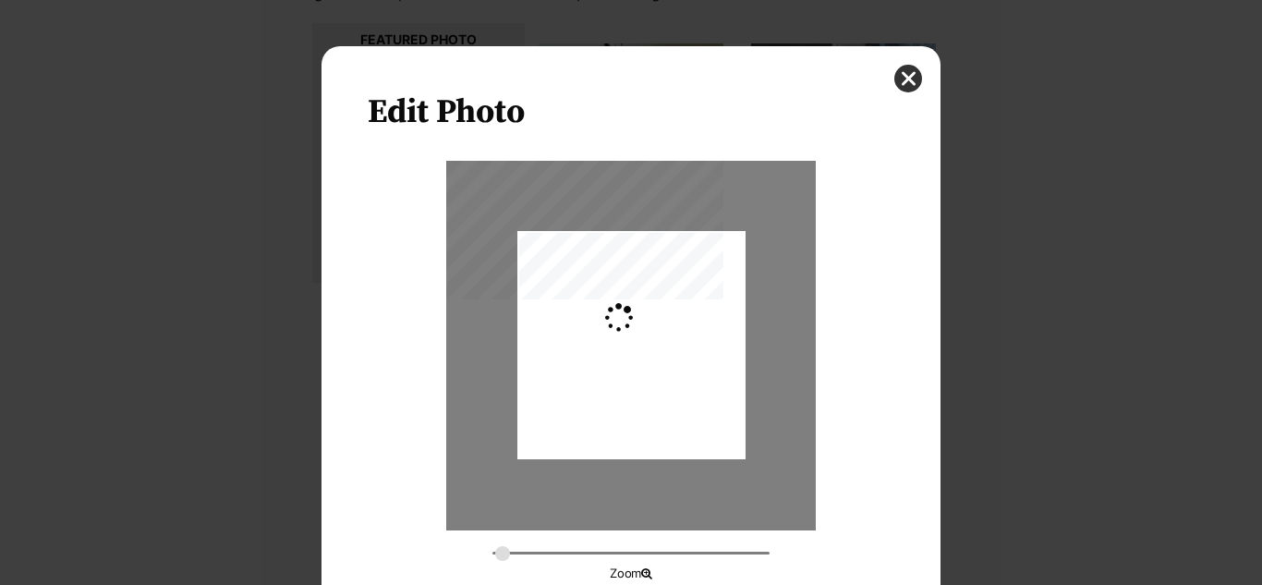
type input "0.2744"
drag, startPoint x: 669, startPoint y: 365, endPoint x: 666, endPoint y: 382, distance: 17.8
click at [666, 382] on div "Dialog Window - Close (Press escape to close)" at bounding box center [631, 363] width 228 height 304
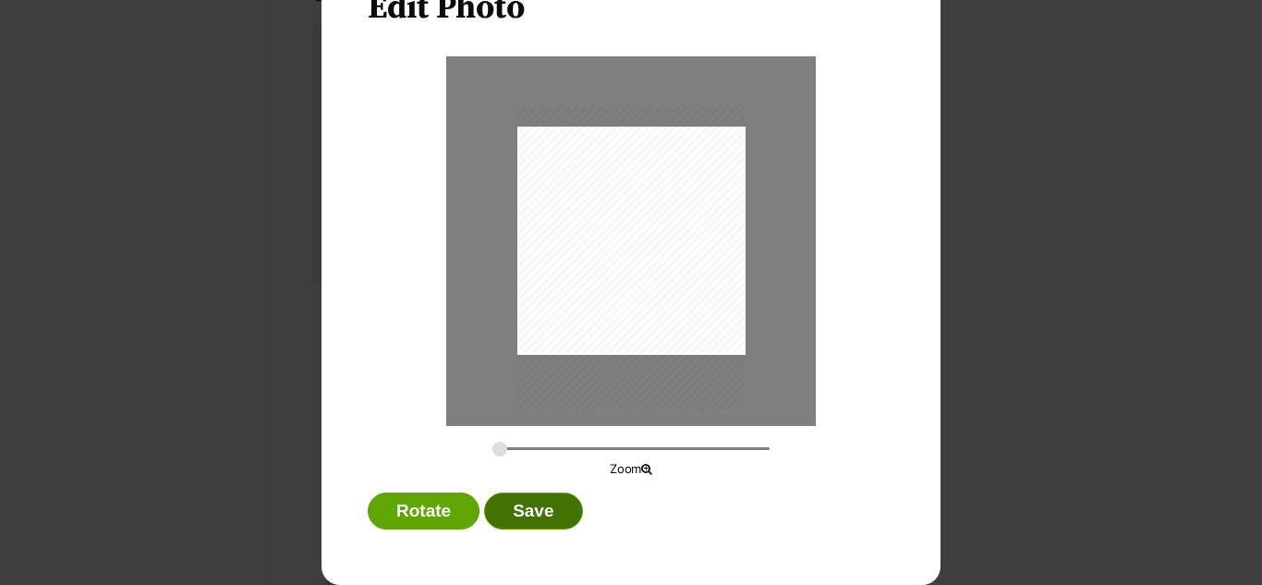
click at [497, 517] on button "Save" at bounding box center [533, 510] width 98 height 37
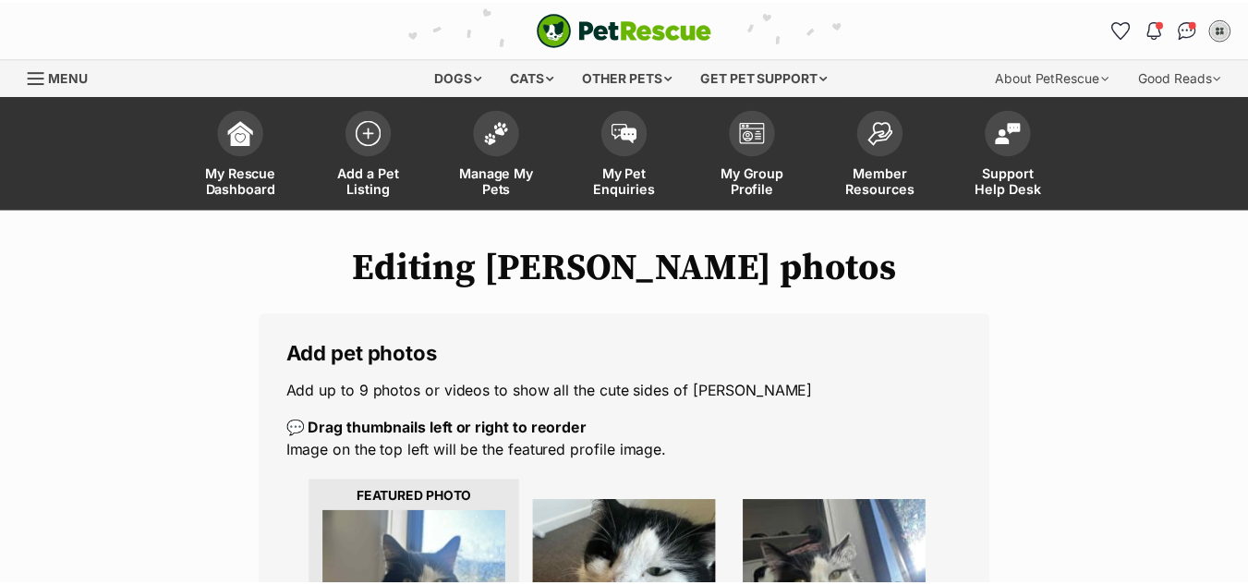
scroll to position [458, 0]
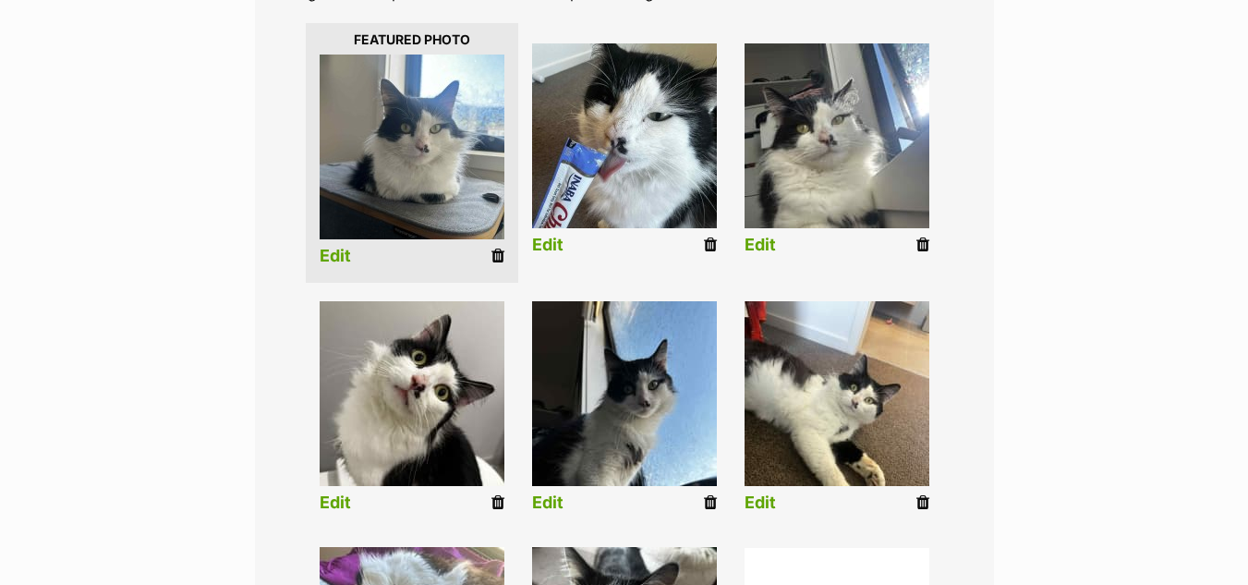
click at [765, 249] on link "Edit" at bounding box center [760, 245] width 31 height 19
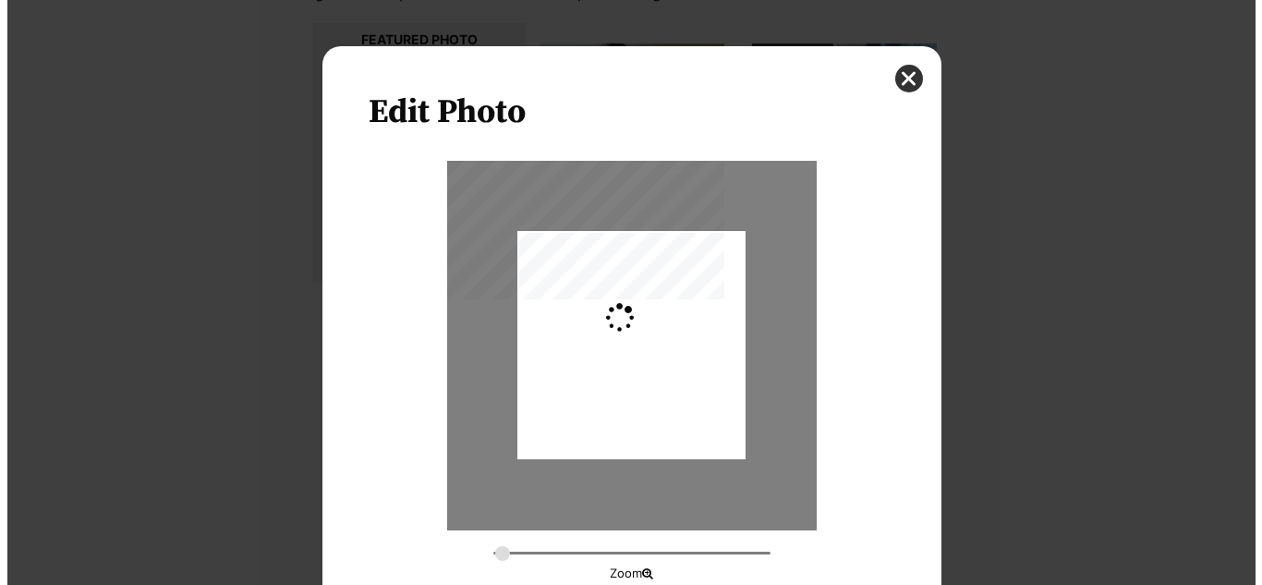
scroll to position [0, 0]
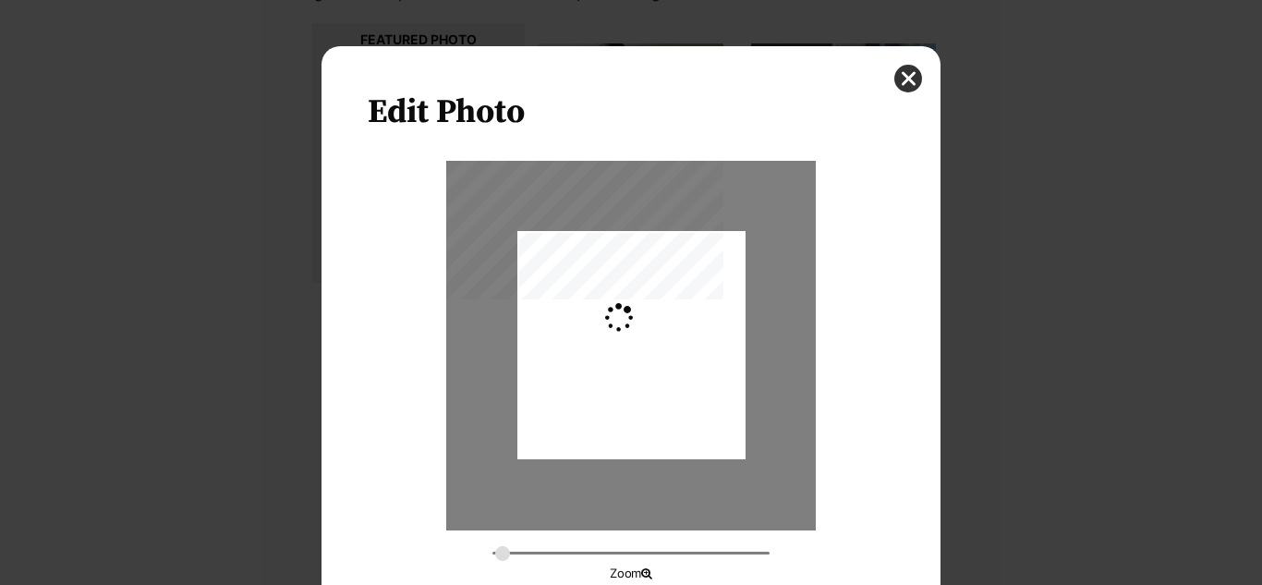
type input "0.2744"
click at [690, 406] on div "Dialog Window - Close (Press escape to close)" at bounding box center [631, 352] width 228 height 304
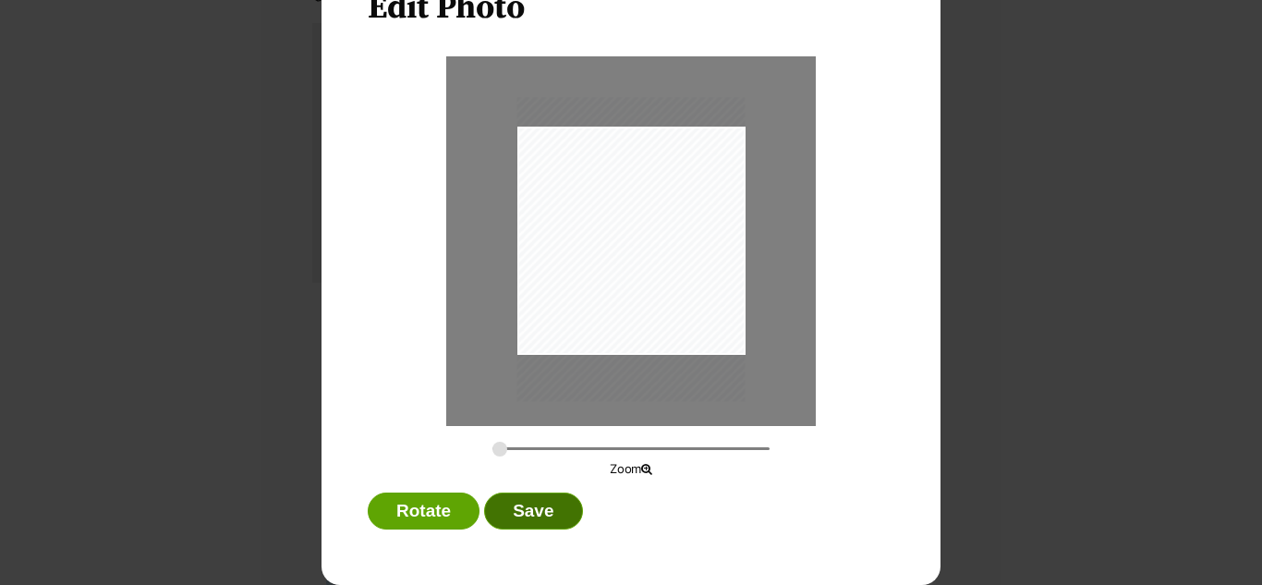
click at [551, 508] on button "Save" at bounding box center [533, 510] width 98 height 37
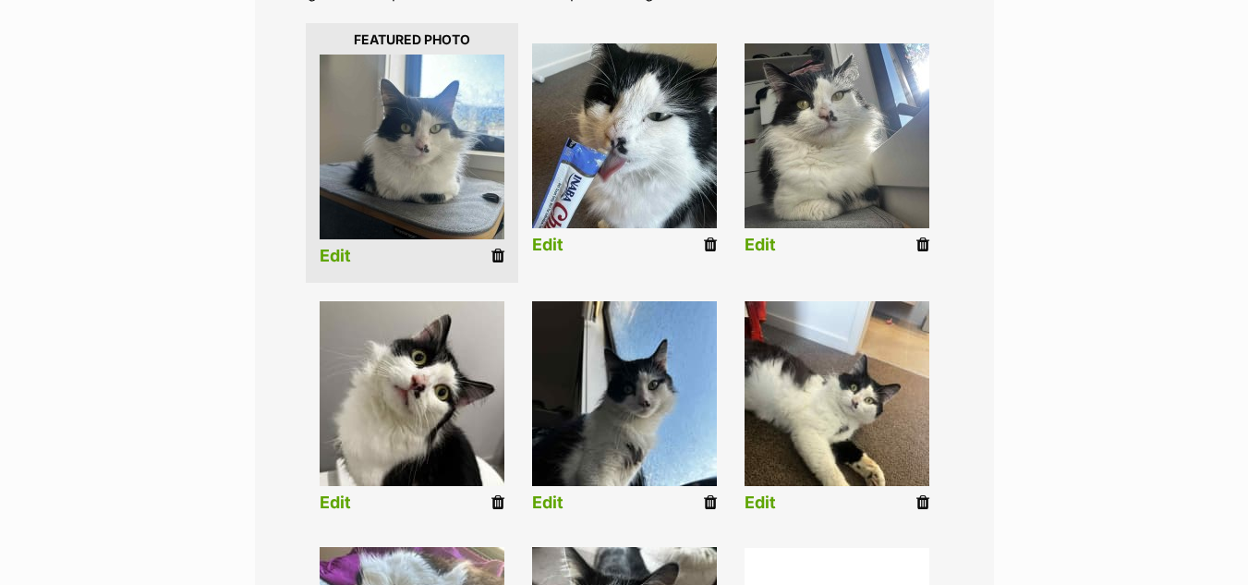
scroll to position [527, 0]
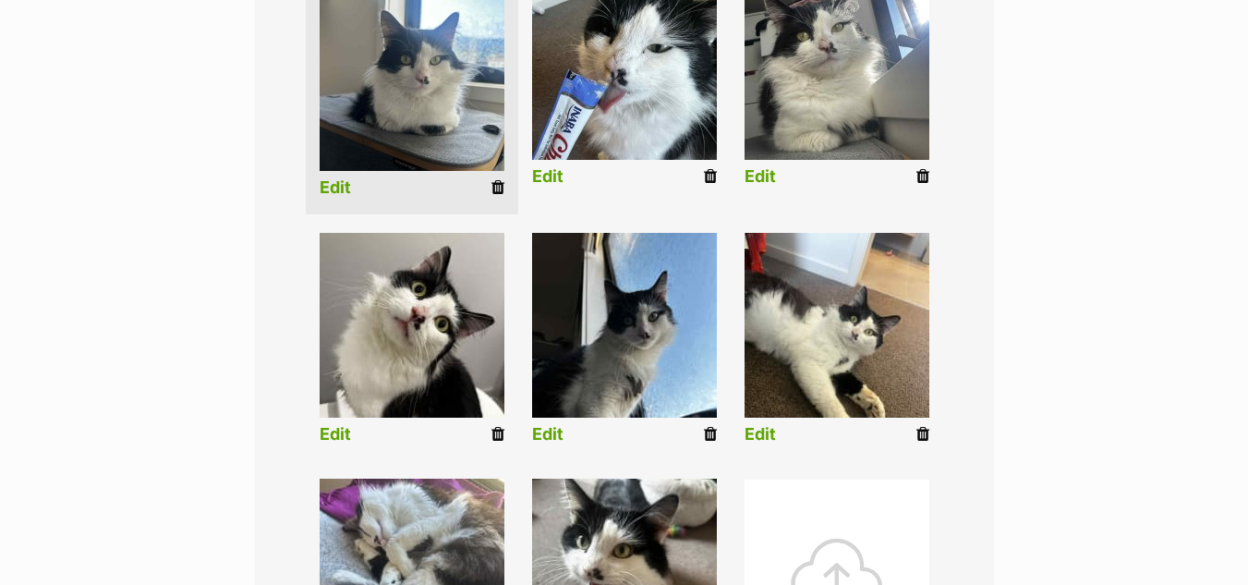
click at [338, 432] on link "Edit" at bounding box center [335, 434] width 31 height 19
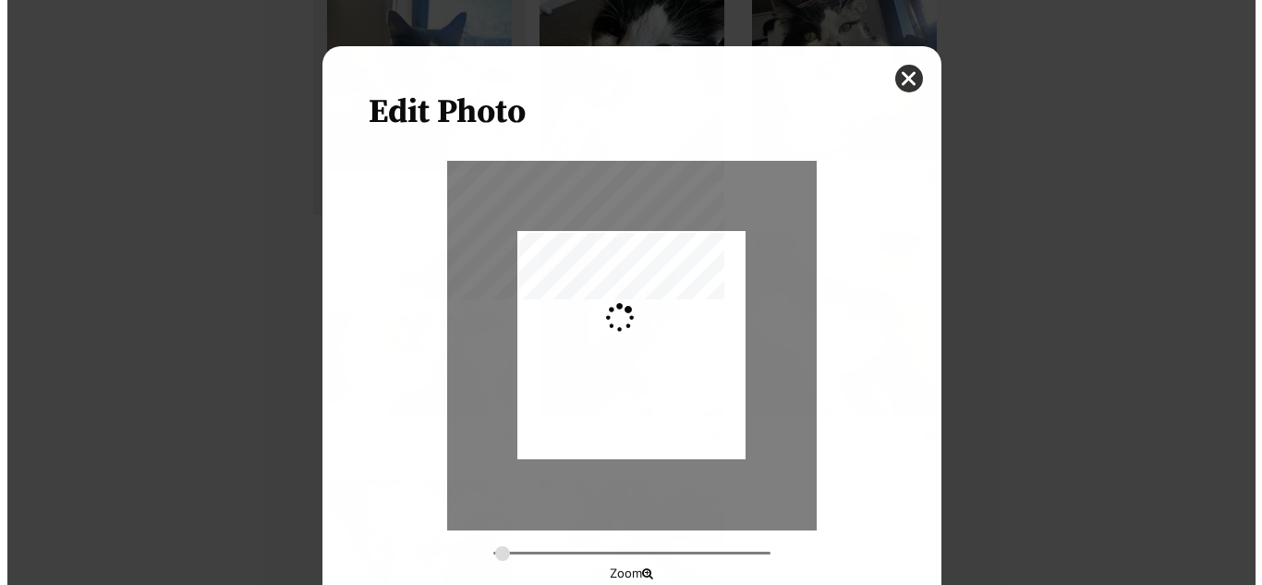
scroll to position [0, 0]
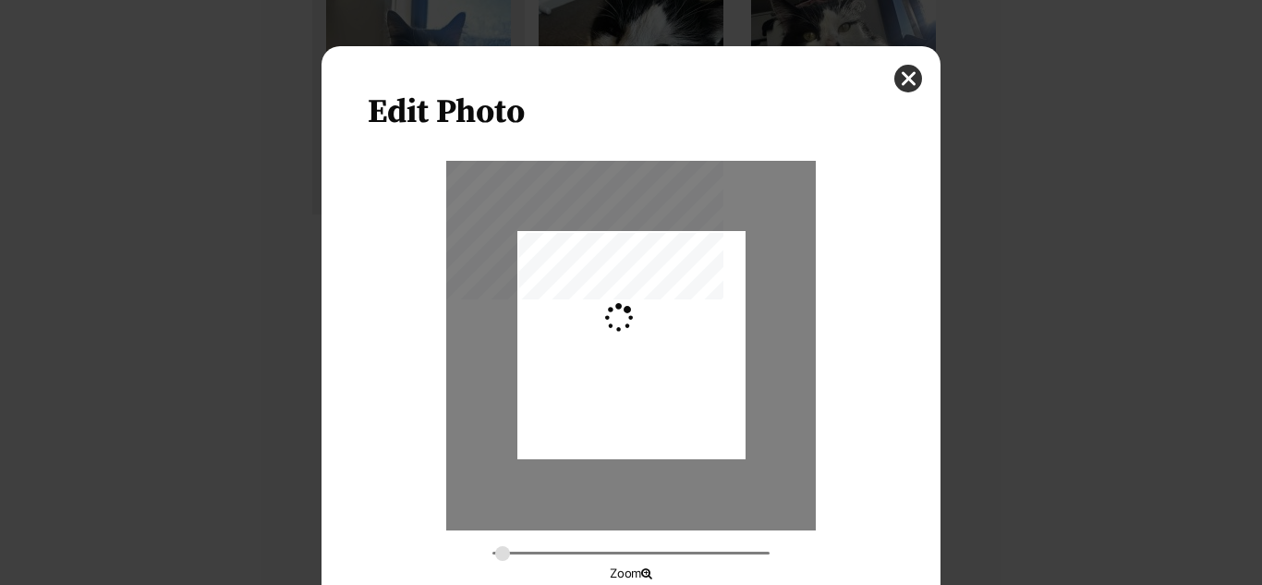
type input "0.2744"
click at [633, 382] on div "Dialog Window - Close (Press escape to close)" at bounding box center [631, 345] width 228 height 304
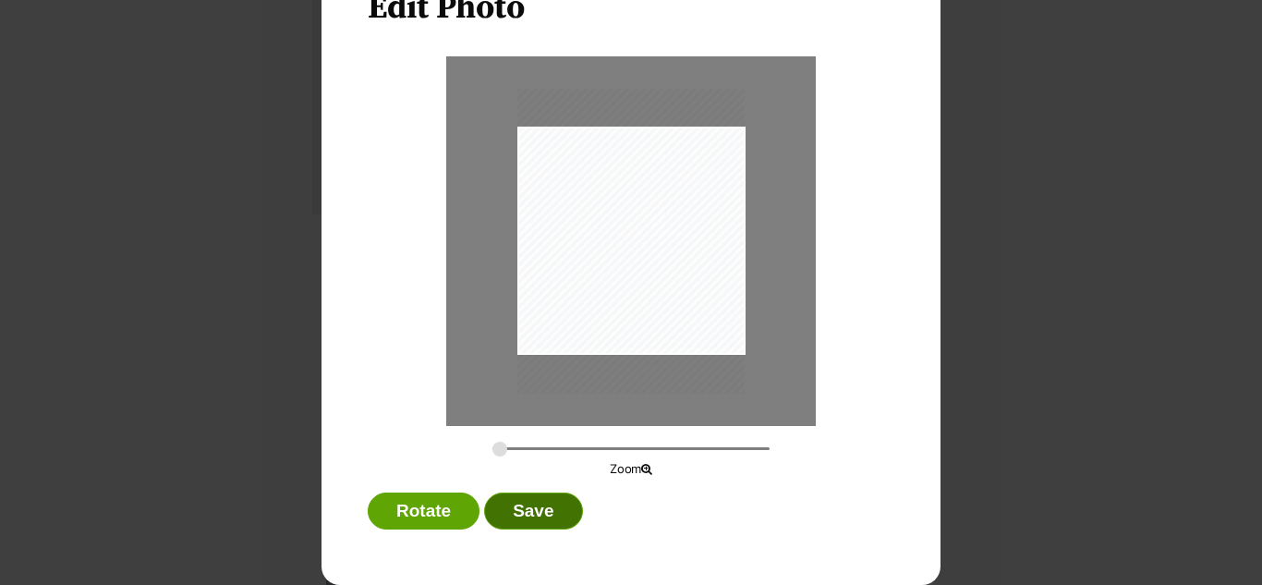
click at [528, 518] on button "Save" at bounding box center [533, 510] width 98 height 37
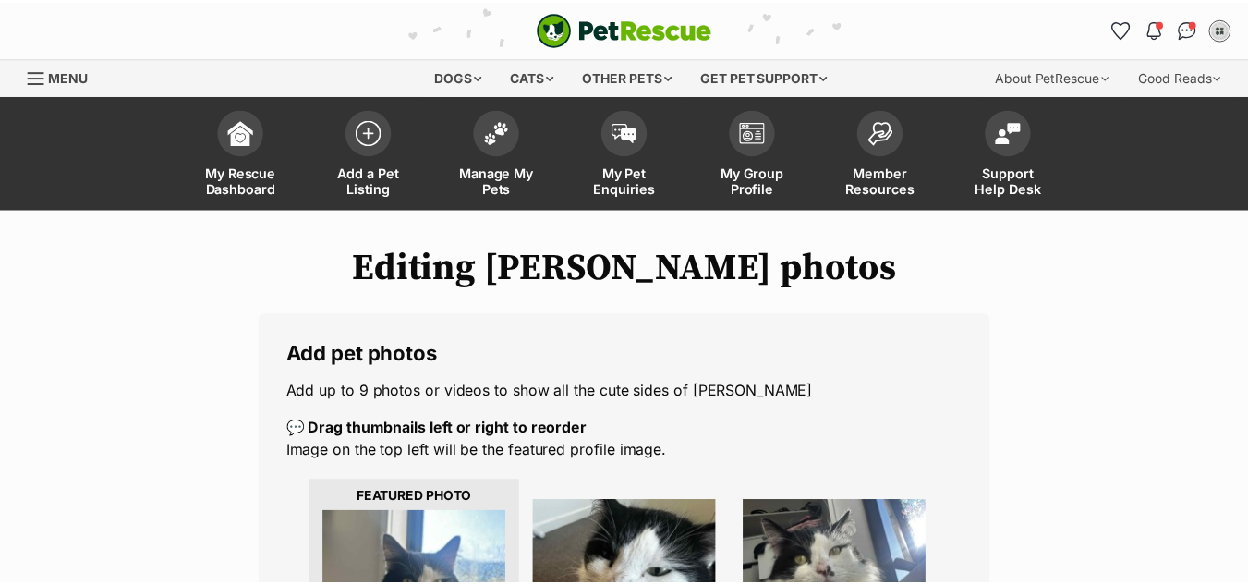
scroll to position [527, 0]
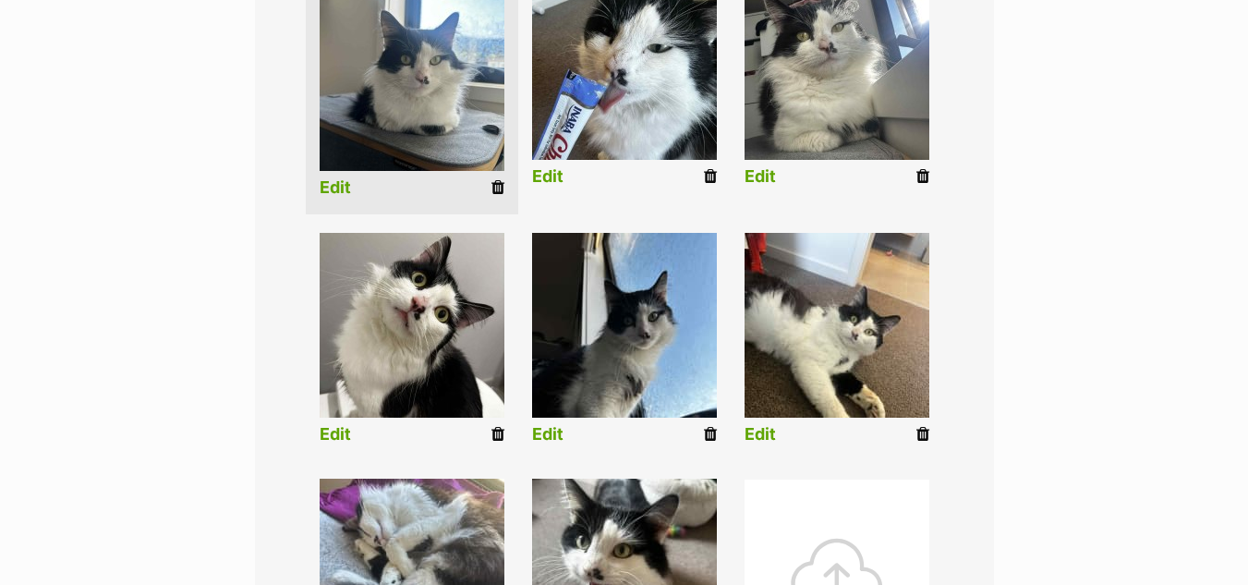
click at [558, 435] on link "Edit" at bounding box center [547, 434] width 31 height 19
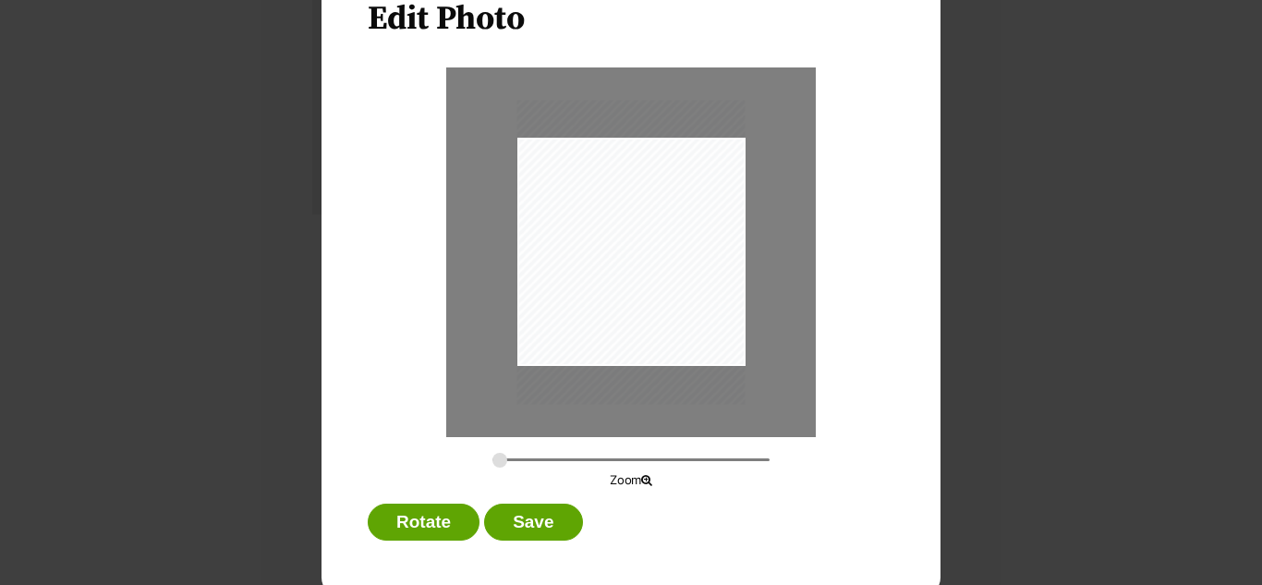
scroll to position [97, 0]
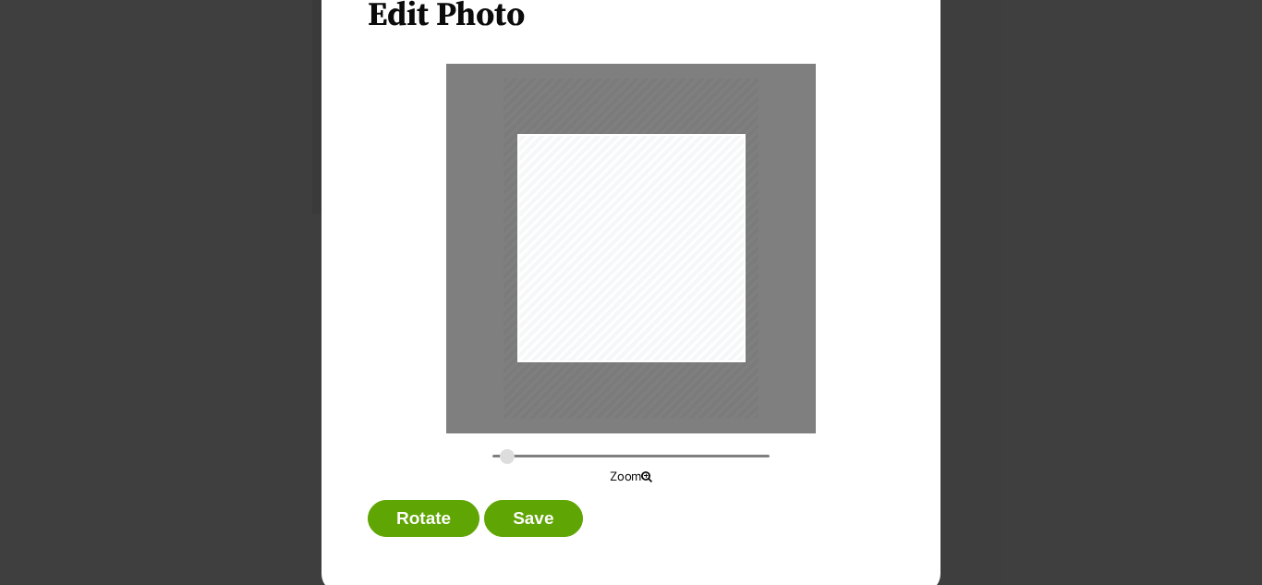
type input "0.3068"
click at [500, 456] on input "Dialog Window - Close (Press escape to close)" at bounding box center [630, 456] width 277 height 18
click at [532, 511] on button "Save" at bounding box center [533, 518] width 98 height 37
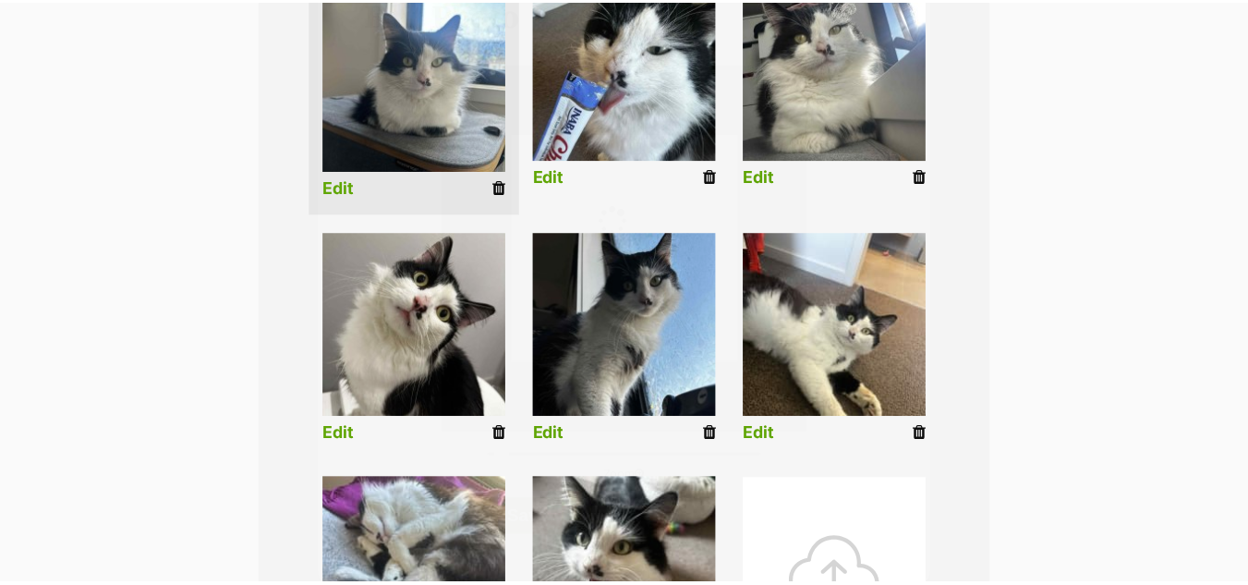
scroll to position [527, 0]
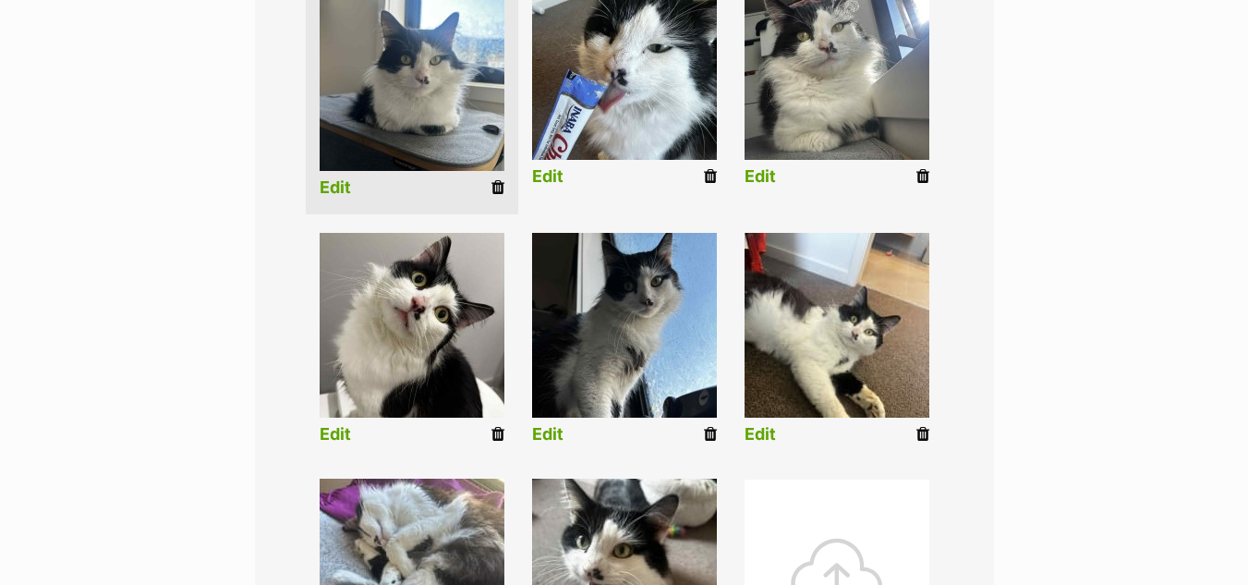
click at [758, 440] on link "Edit" at bounding box center [760, 434] width 31 height 19
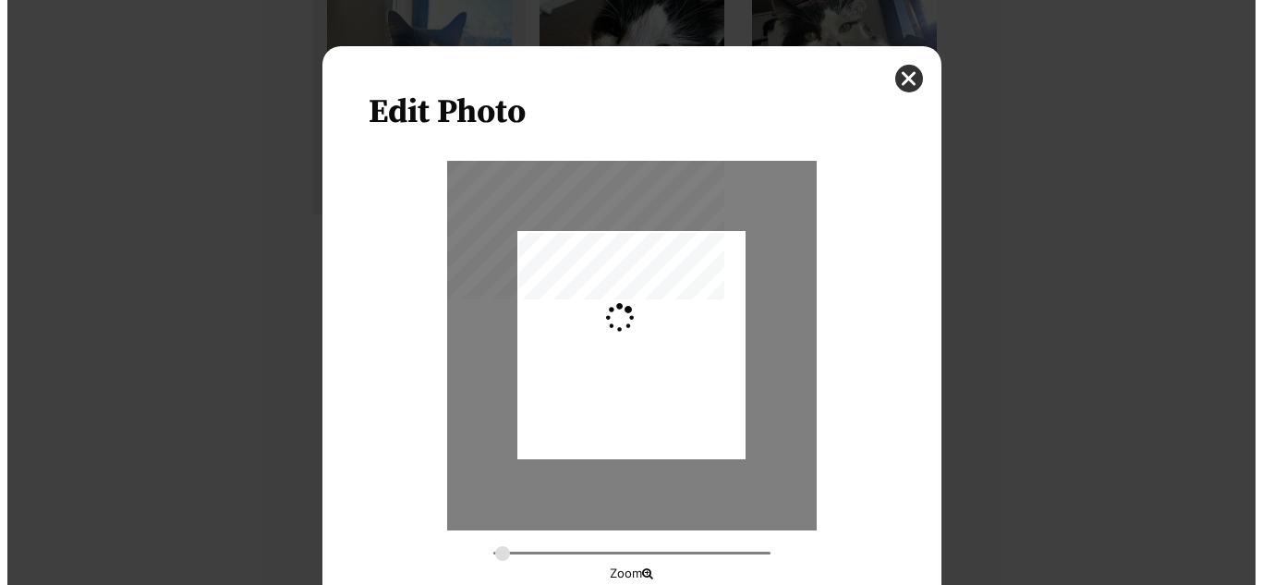
scroll to position [0, 0]
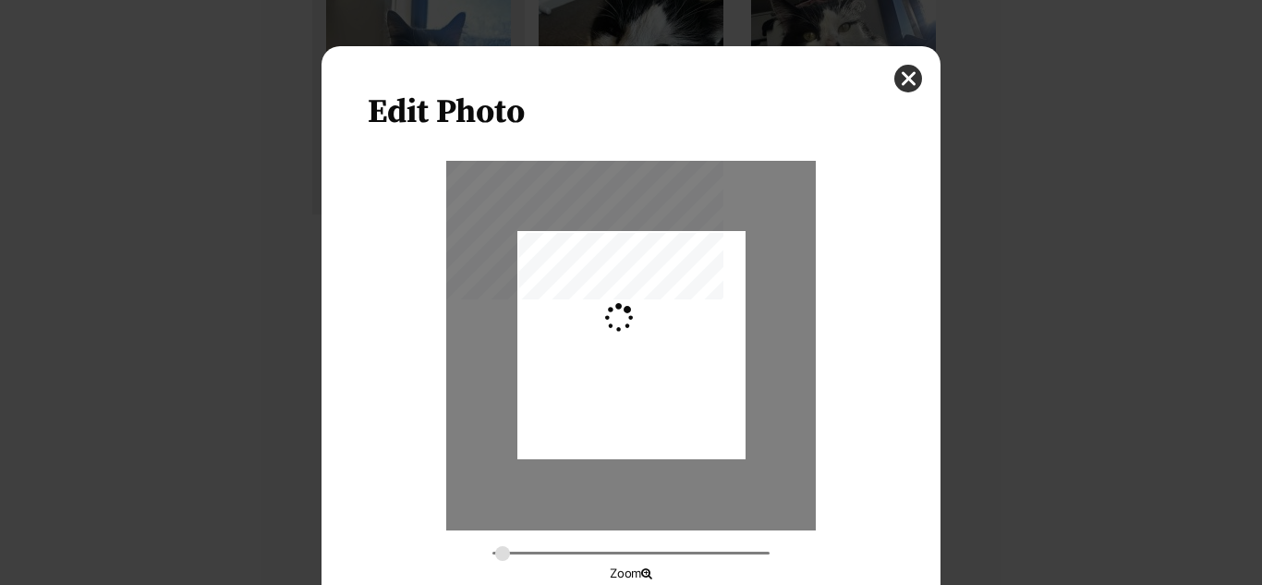
type input "0.2744"
click at [559, 378] on div "Dialog Window - Close (Press escape to close)" at bounding box center [631, 349] width 228 height 304
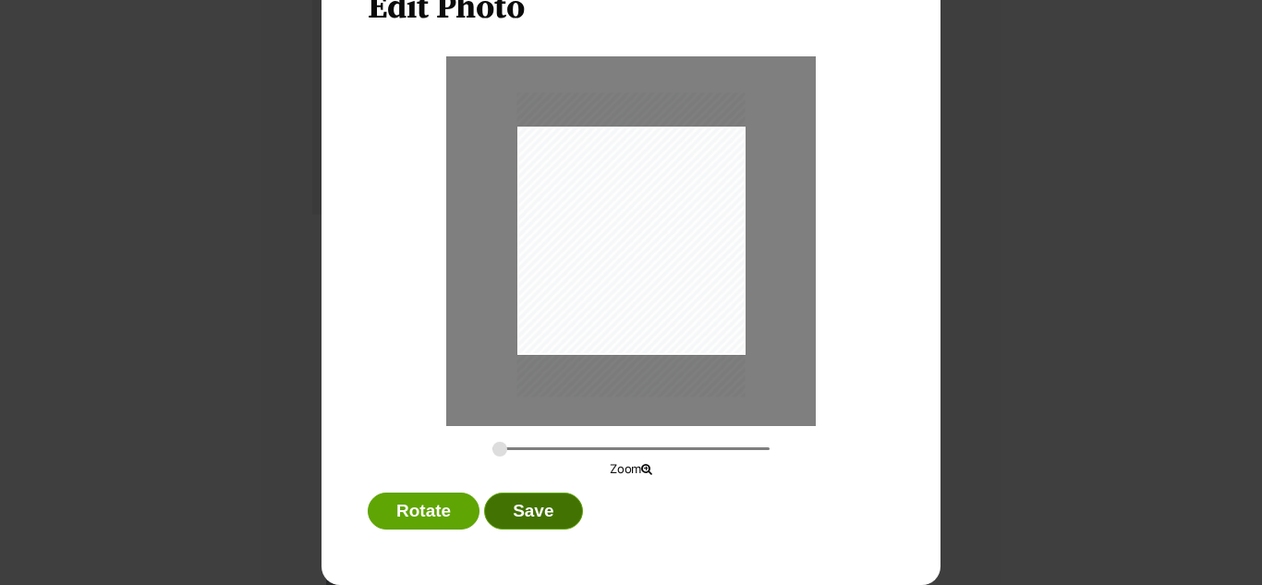
click at [529, 507] on button "Save" at bounding box center [533, 510] width 98 height 37
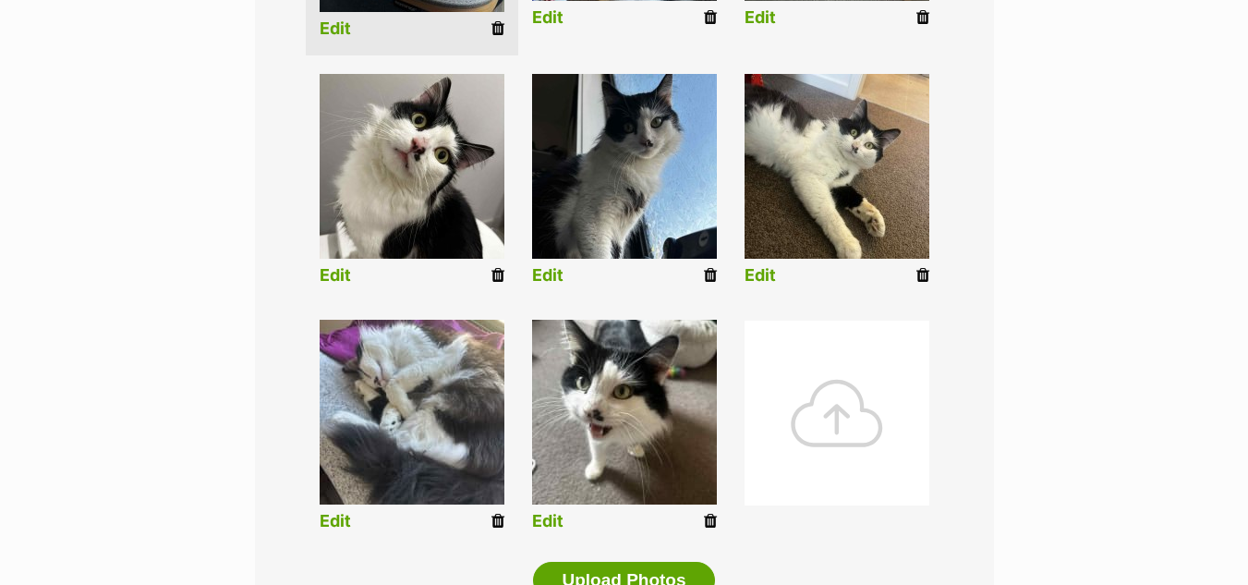
scroll to position [686, 0]
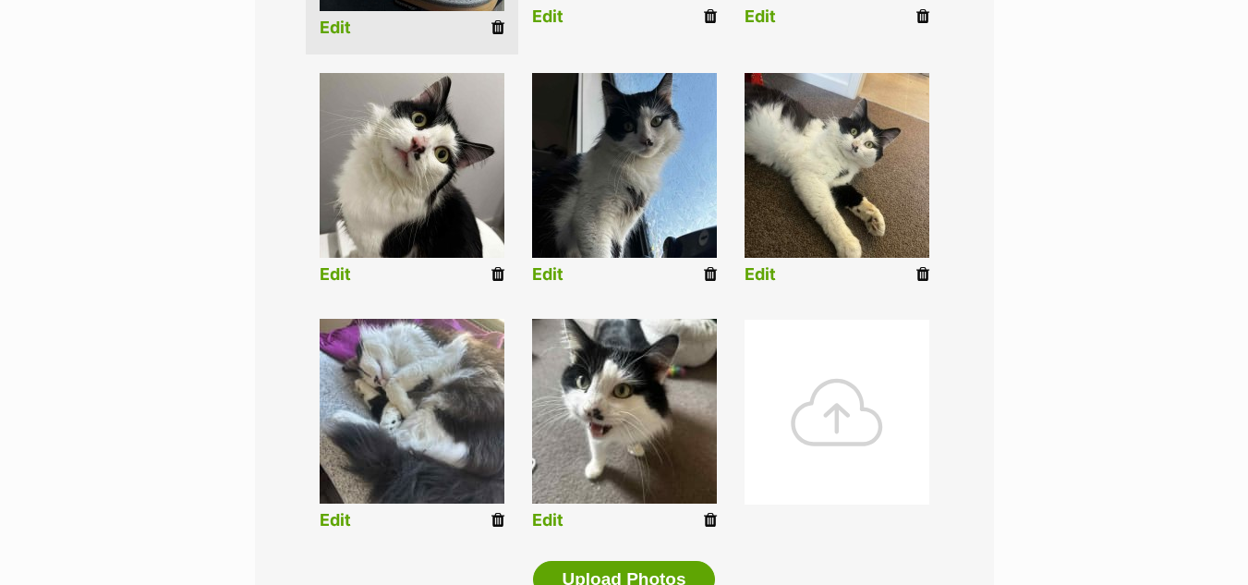
click at [341, 521] on link "Edit" at bounding box center [335, 520] width 31 height 19
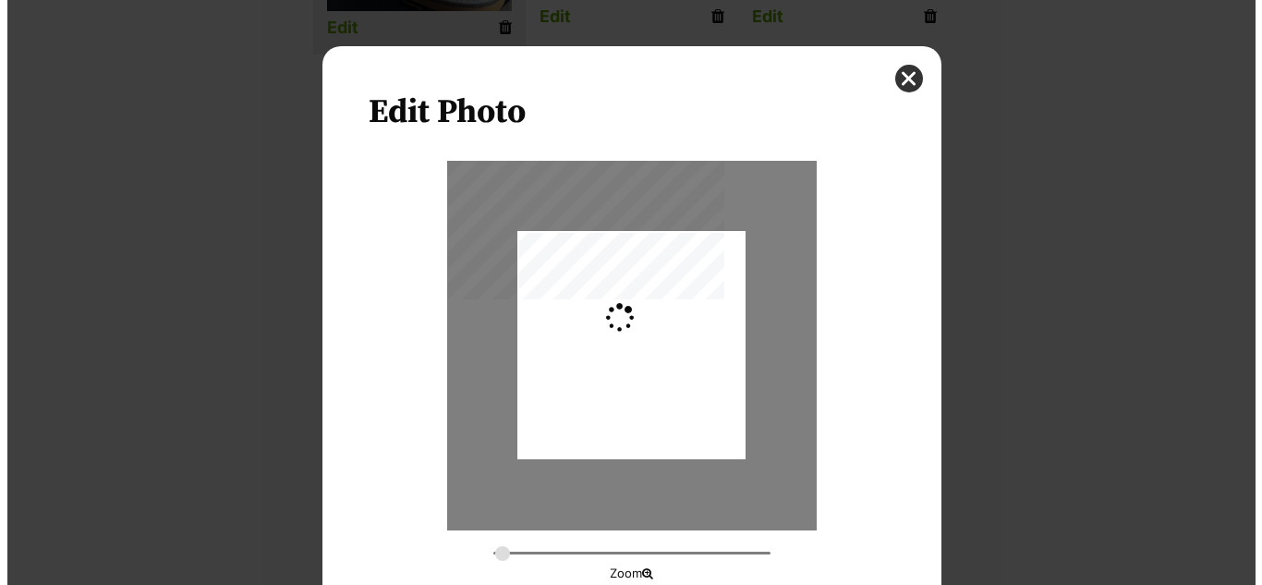
scroll to position [0, 0]
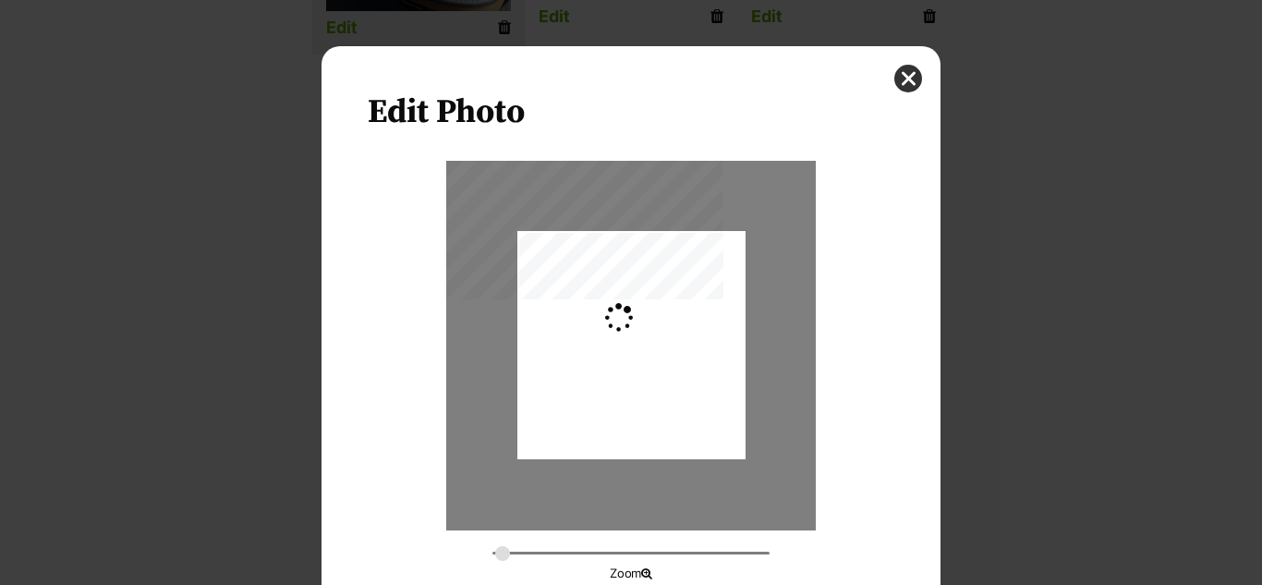
type input "0.2744"
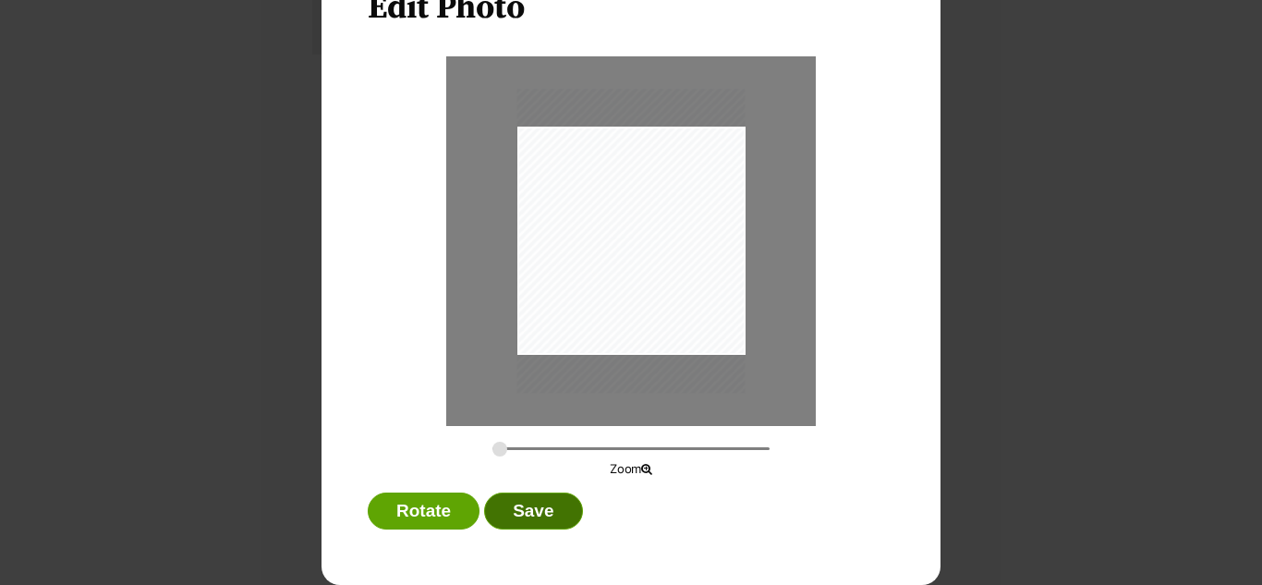
click at [550, 511] on button "Save" at bounding box center [533, 510] width 98 height 37
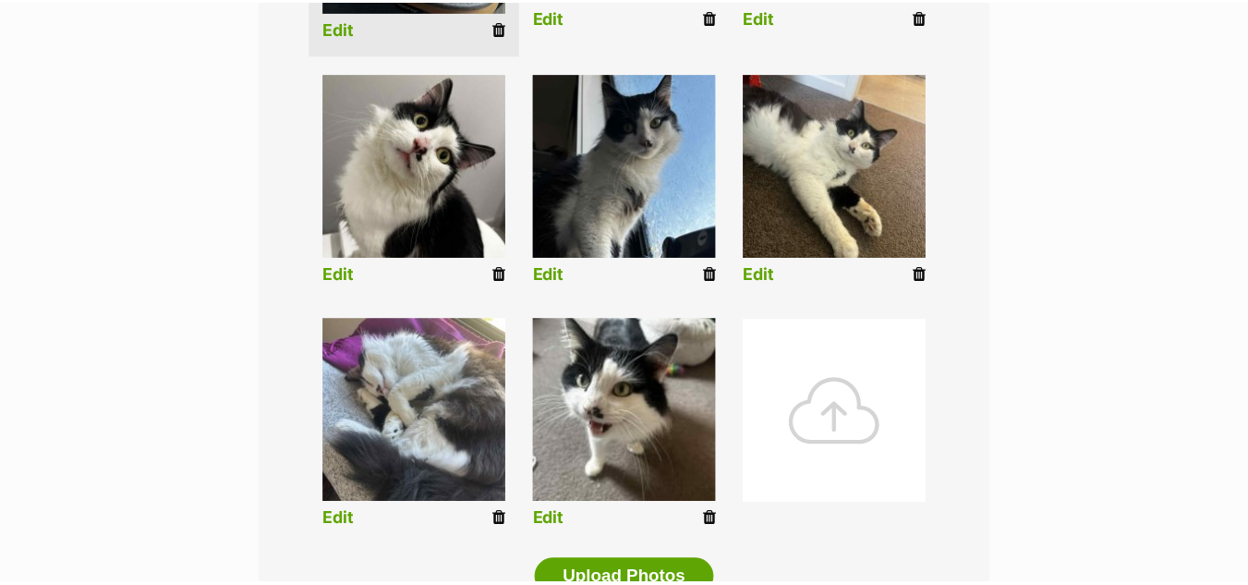
scroll to position [686, 0]
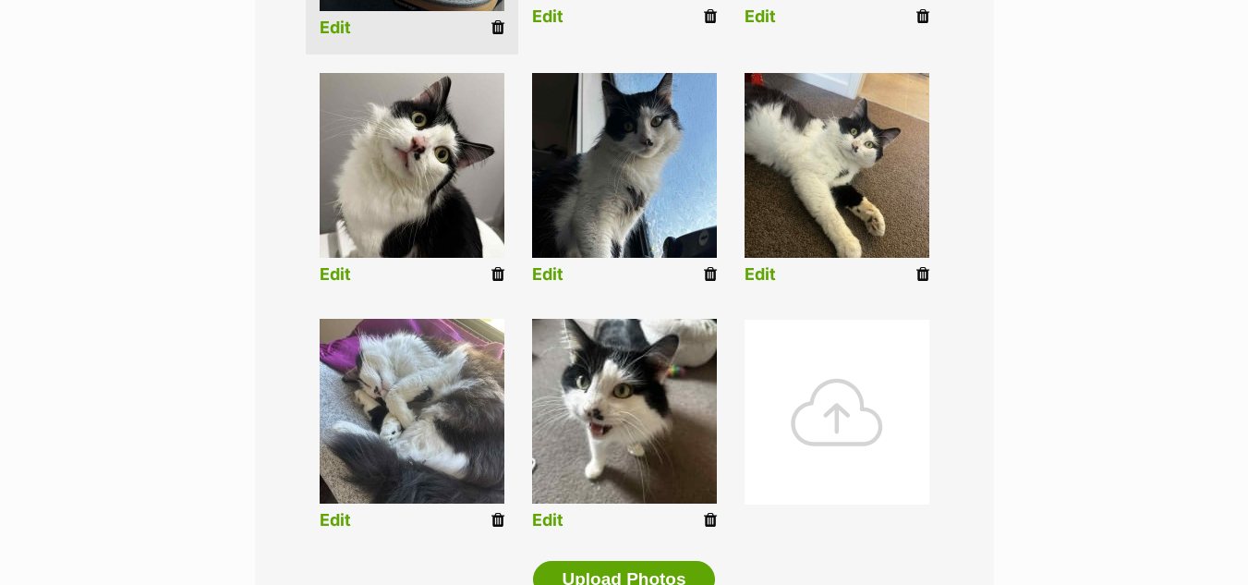
click at [548, 514] on link "Edit" at bounding box center [547, 520] width 31 height 19
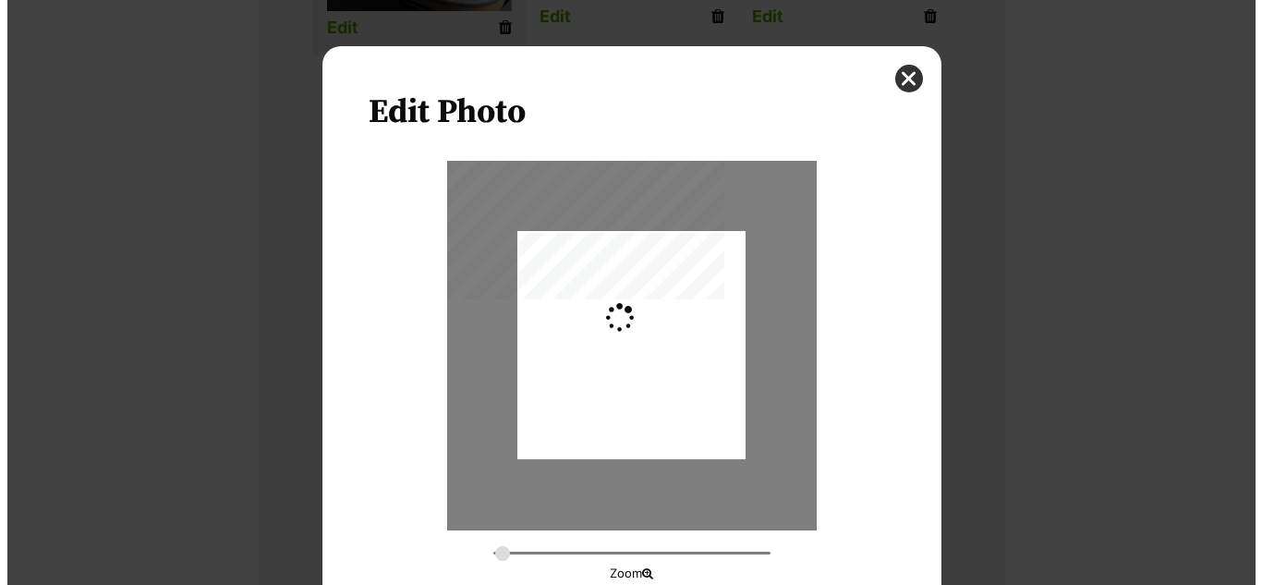
scroll to position [0, 0]
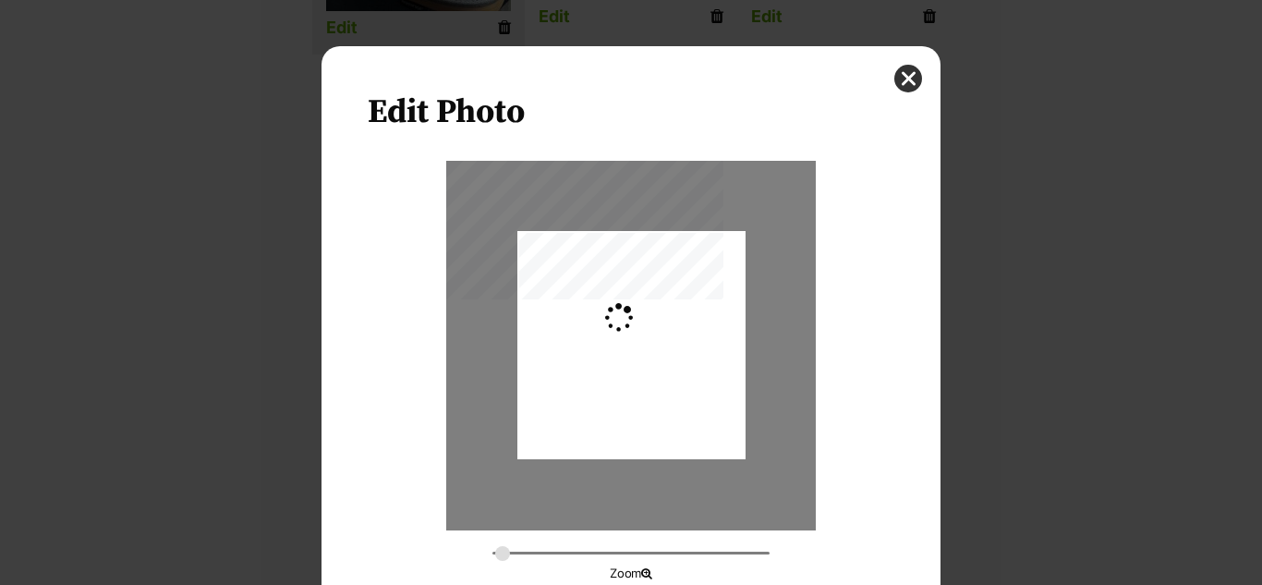
type input "0.2744"
drag, startPoint x: 687, startPoint y: 362, endPoint x: 685, endPoint y: 388, distance: 25.9
click at [685, 388] on div "Dialog Window - Close (Press escape to close)" at bounding box center [631, 371] width 228 height 304
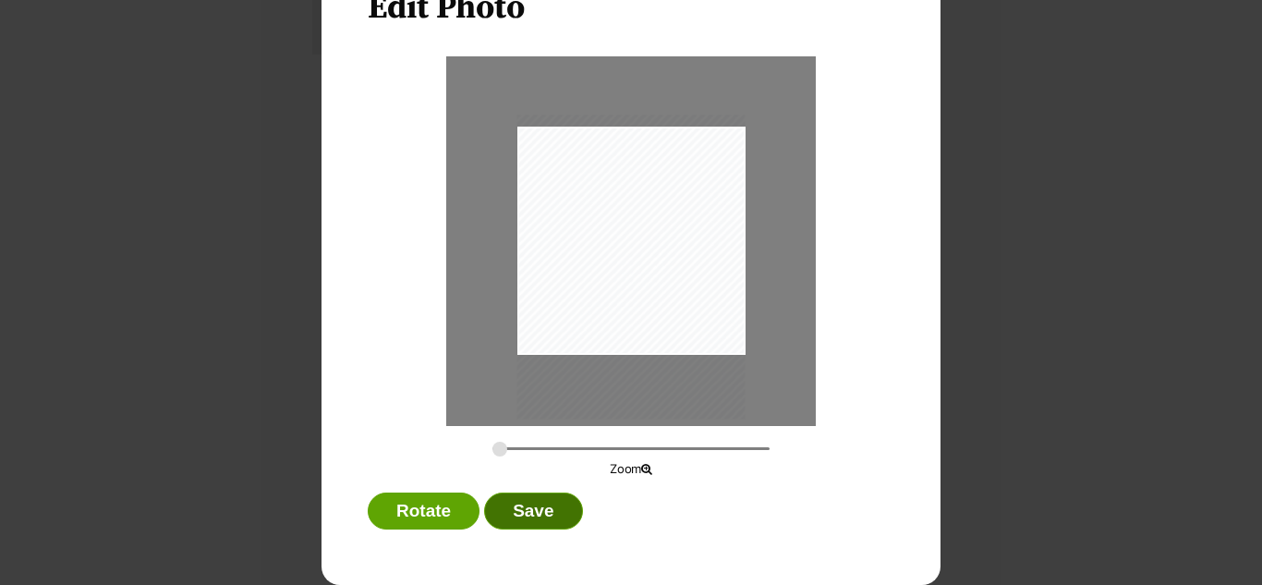
click at [571, 505] on button "Save" at bounding box center [533, 510] width 98 height 37
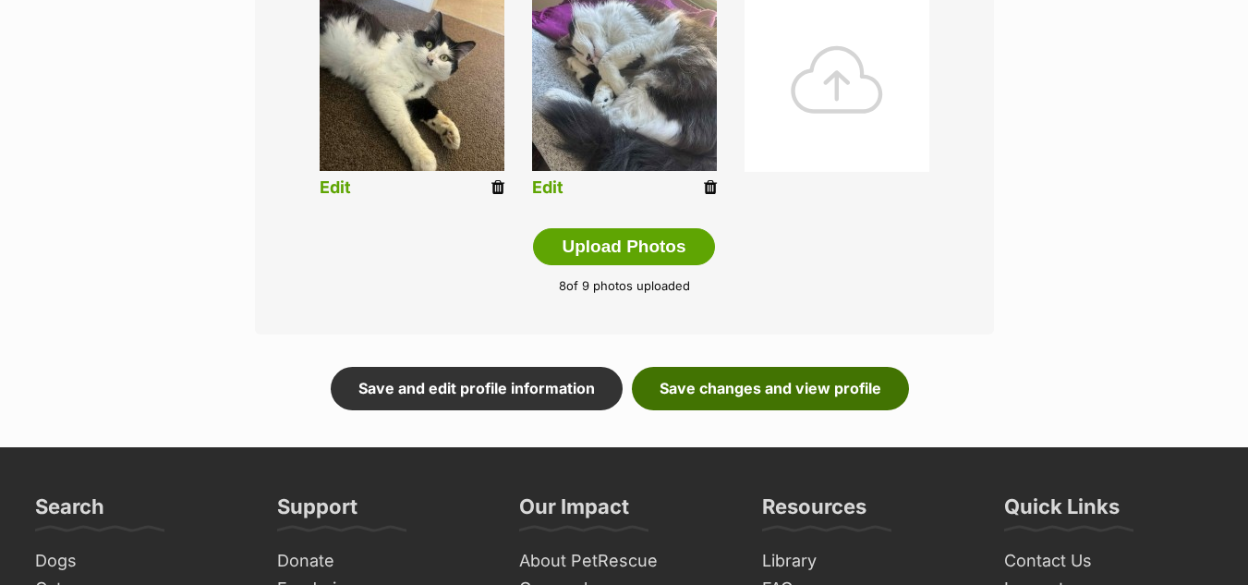
click at [834, 396] on link "Save changes and view profile" at bounding box center [770, 388] width 277 height 42
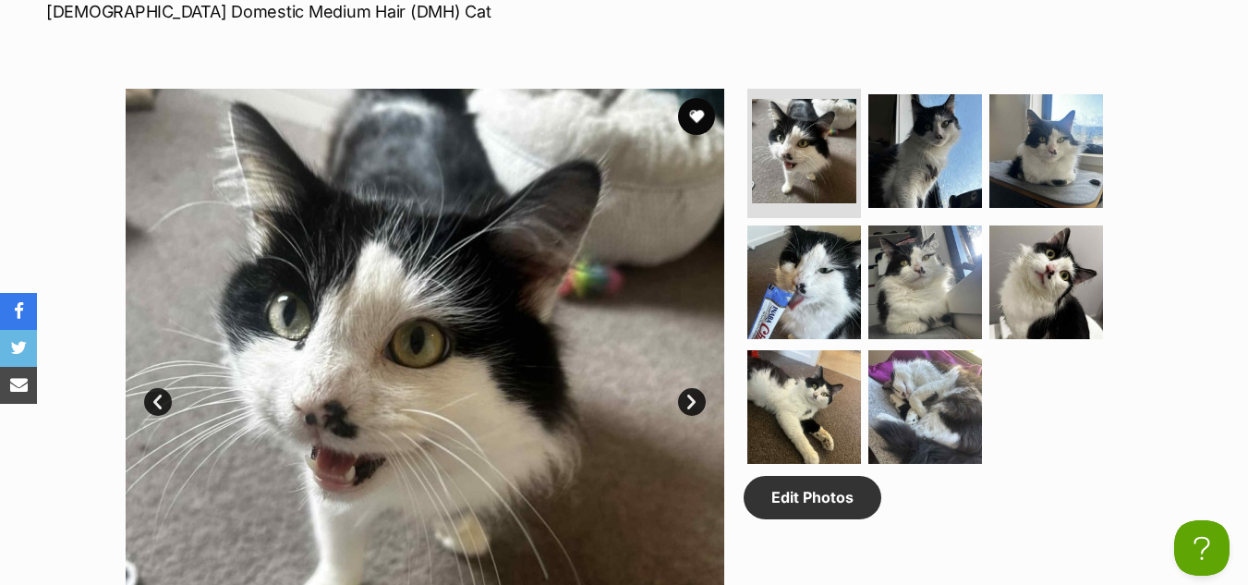
scroll to position [883, 0]
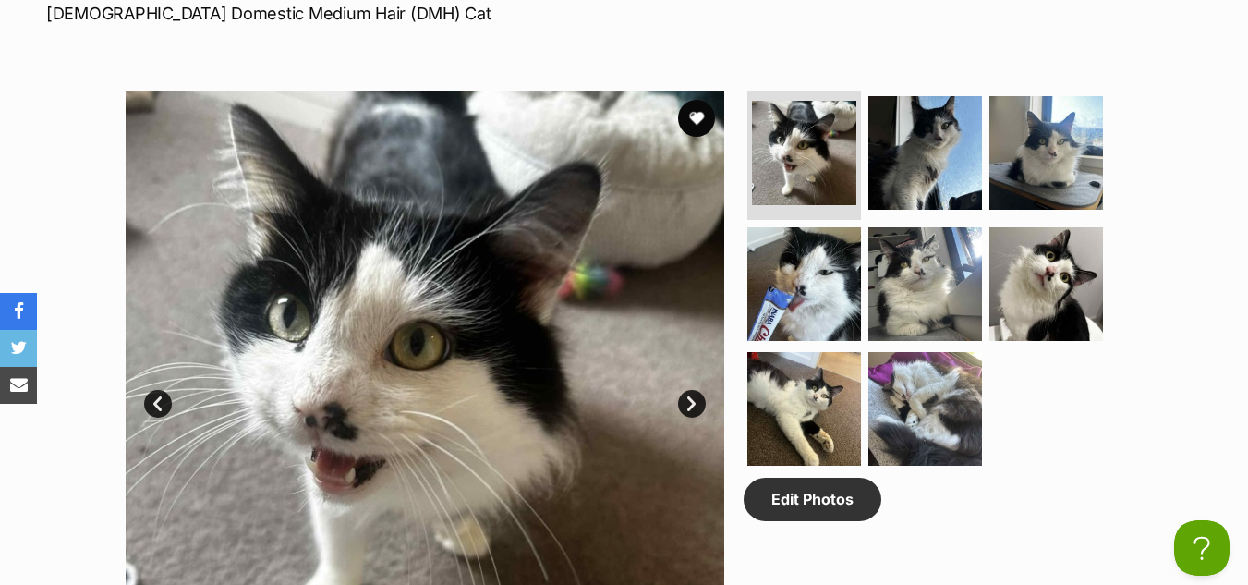
click at [695, 403] on link "Next" at bounding box center [692, 404] width 28 height 28
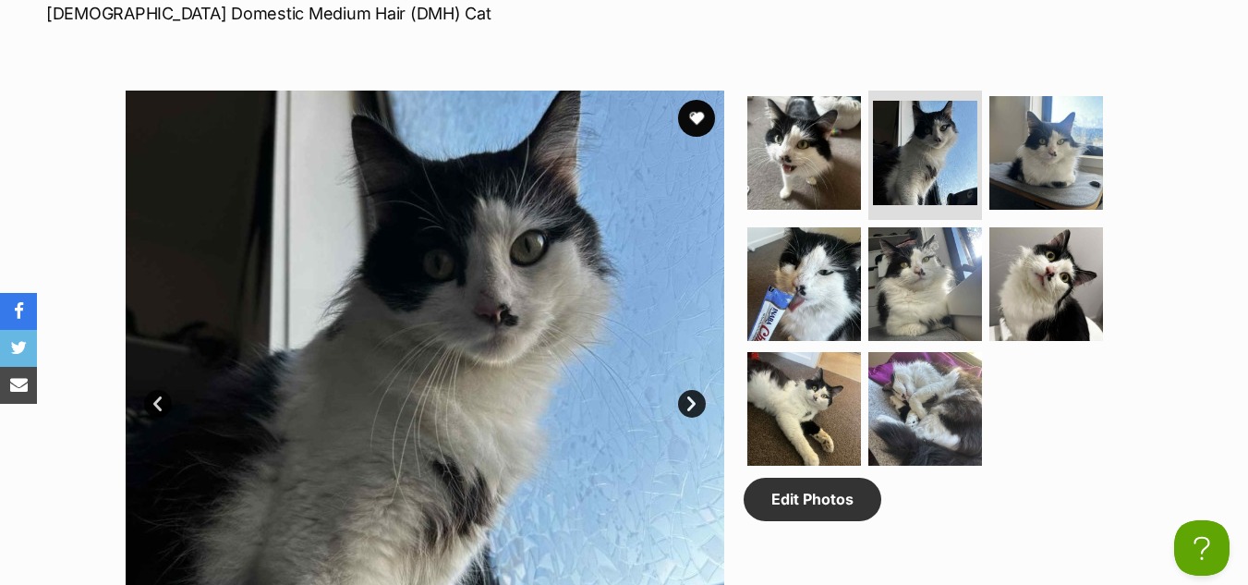
click at [695, 403] on link "Next" at bounding box center [692, 404] width 28 height 28
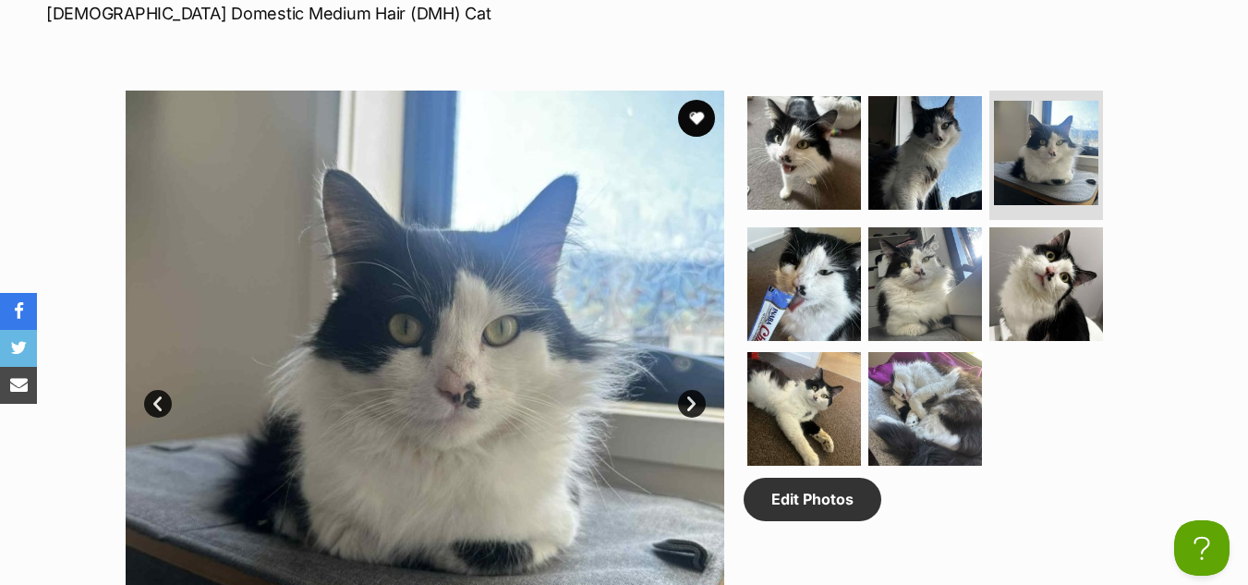
click at [695, 403] on link "Next" at bounding box center [692, 404] width 28 height 28
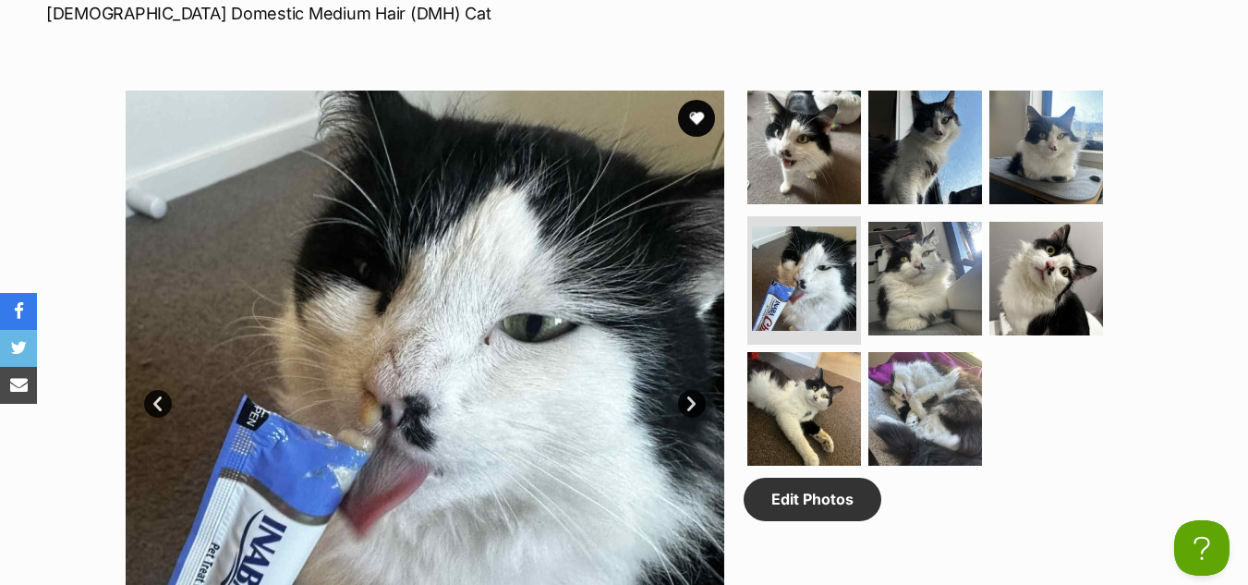
click at [695, 403] on link "Next" at bounding box center [692, 404] width 28 height 28
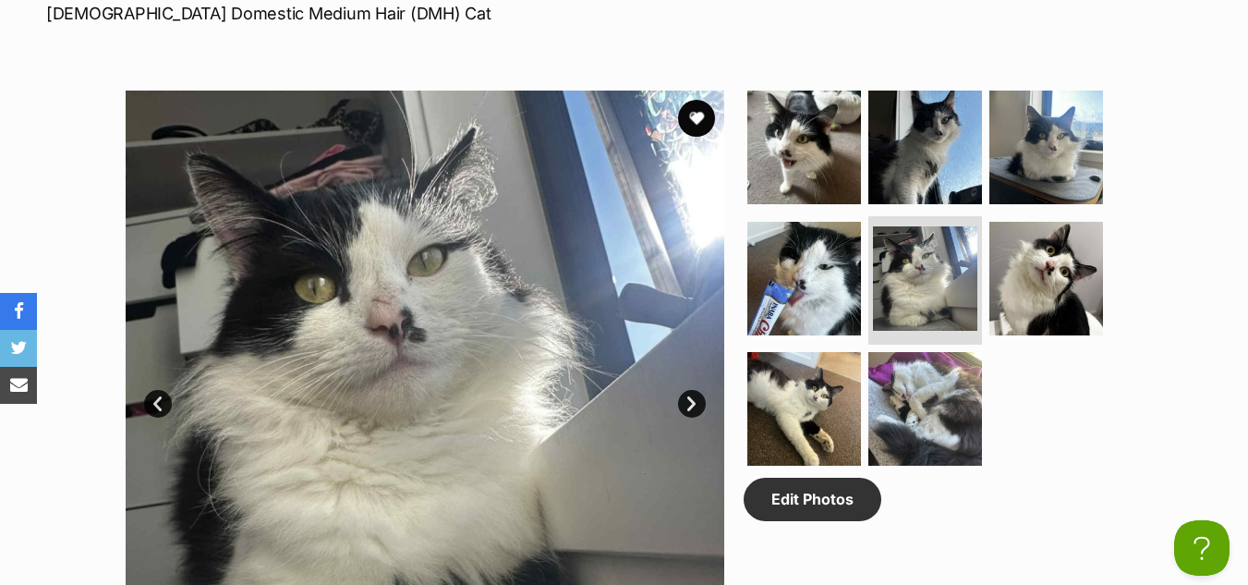
click at [695, 403] on link "Next" at bounding box center [692, 404] width 28 height 28
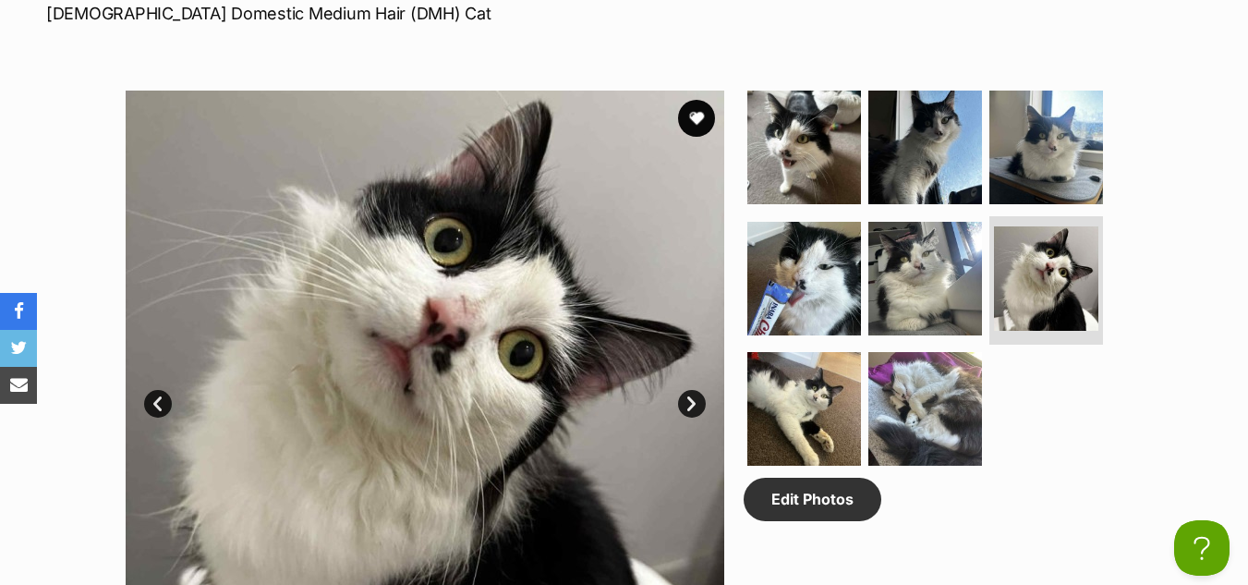
click at [695, 403] on link "Next" at bounding box center [692, 404] width 28 height 28
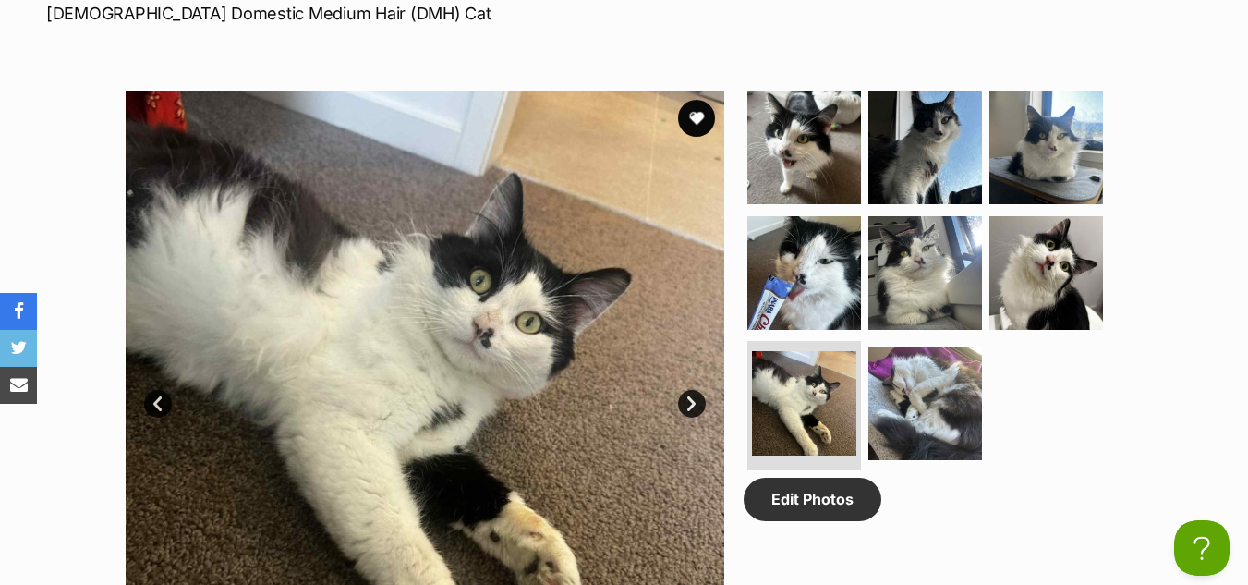
click at [695, 403] on link "Next" at bounding box center [692, 404] width 28 height 28
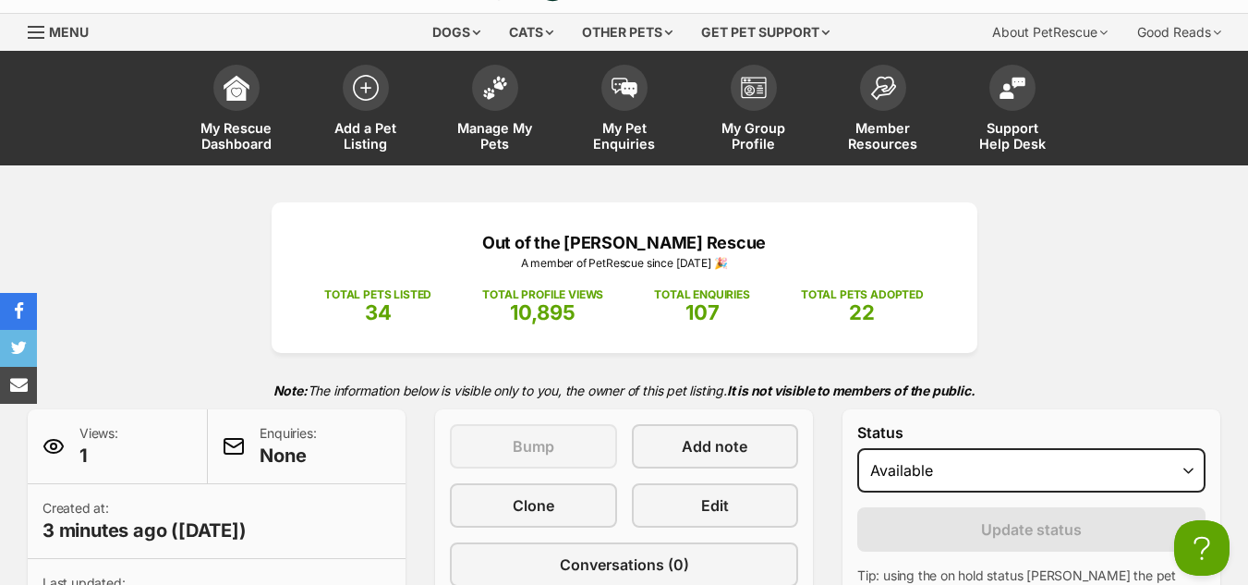
scroll to position [0, 0]
